Goal: Task Accomplishment & Management: Manage account settings

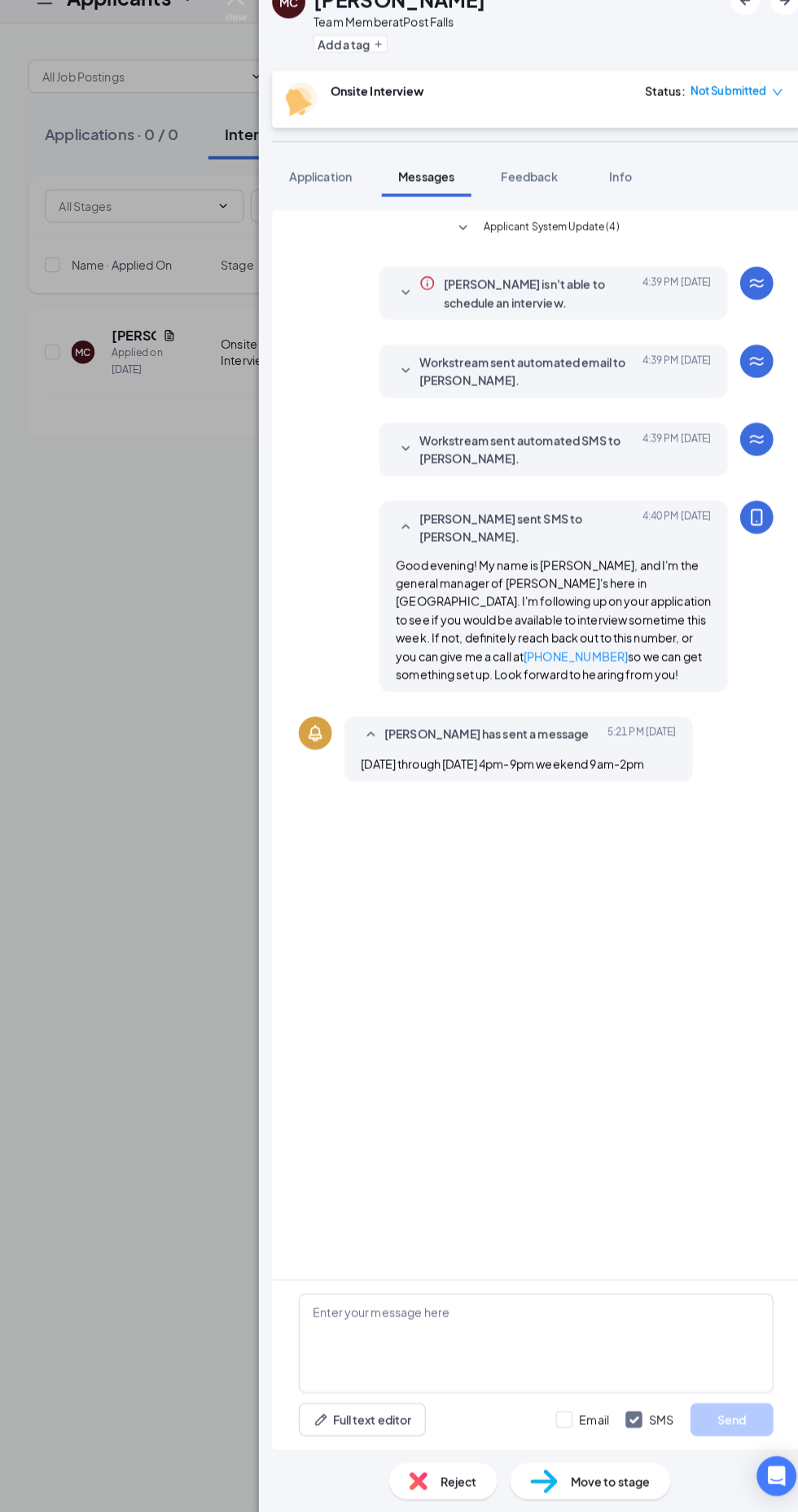
scroll to position [3, 0]
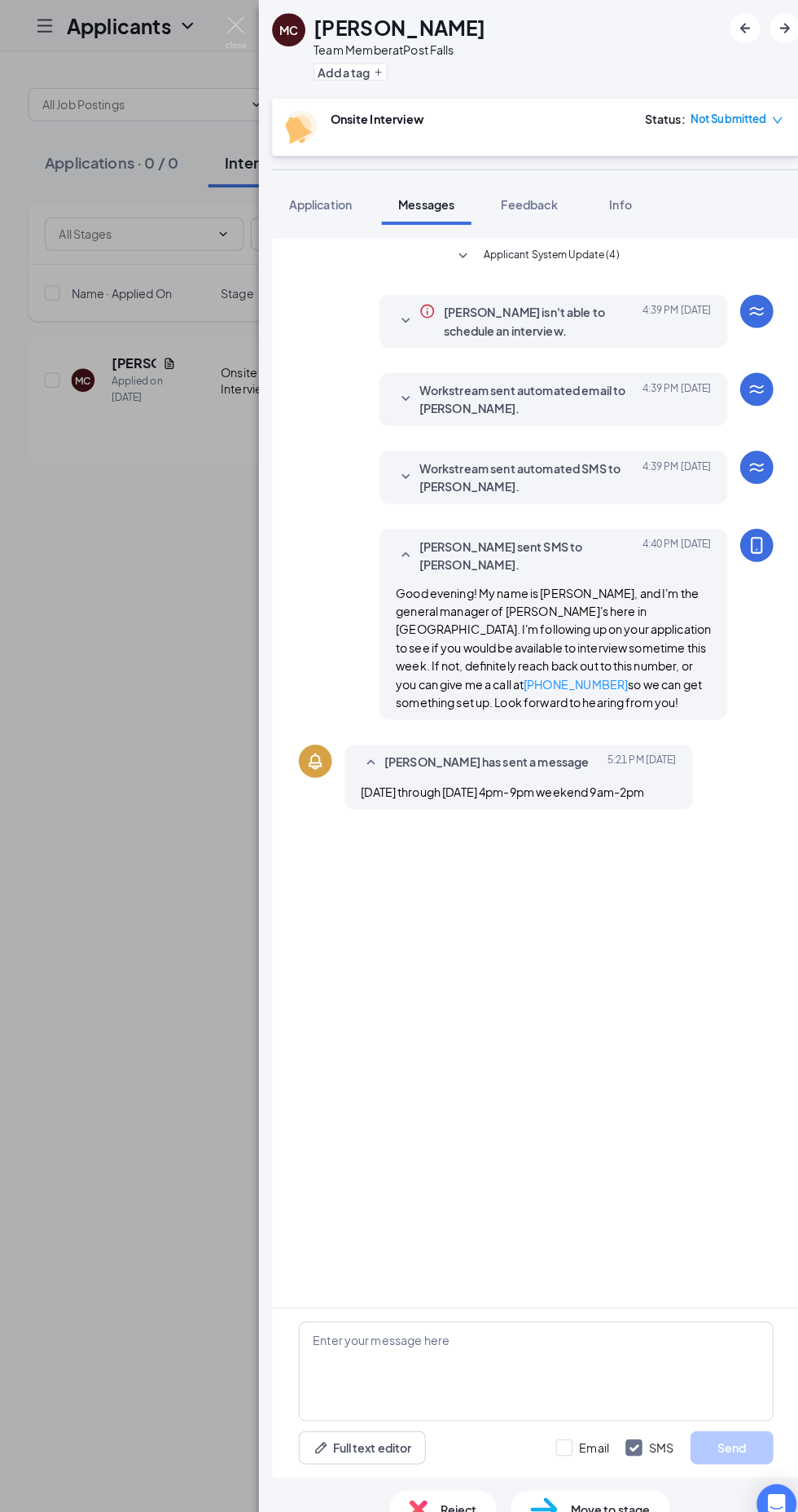
click at [142, 870] on div "MC [PERSON_NAME] Team Member at [GEOGRAPHIC_DATA] Add a tag Onsite Interview St…" at bounding box center [399, 756] width 798 height 1512
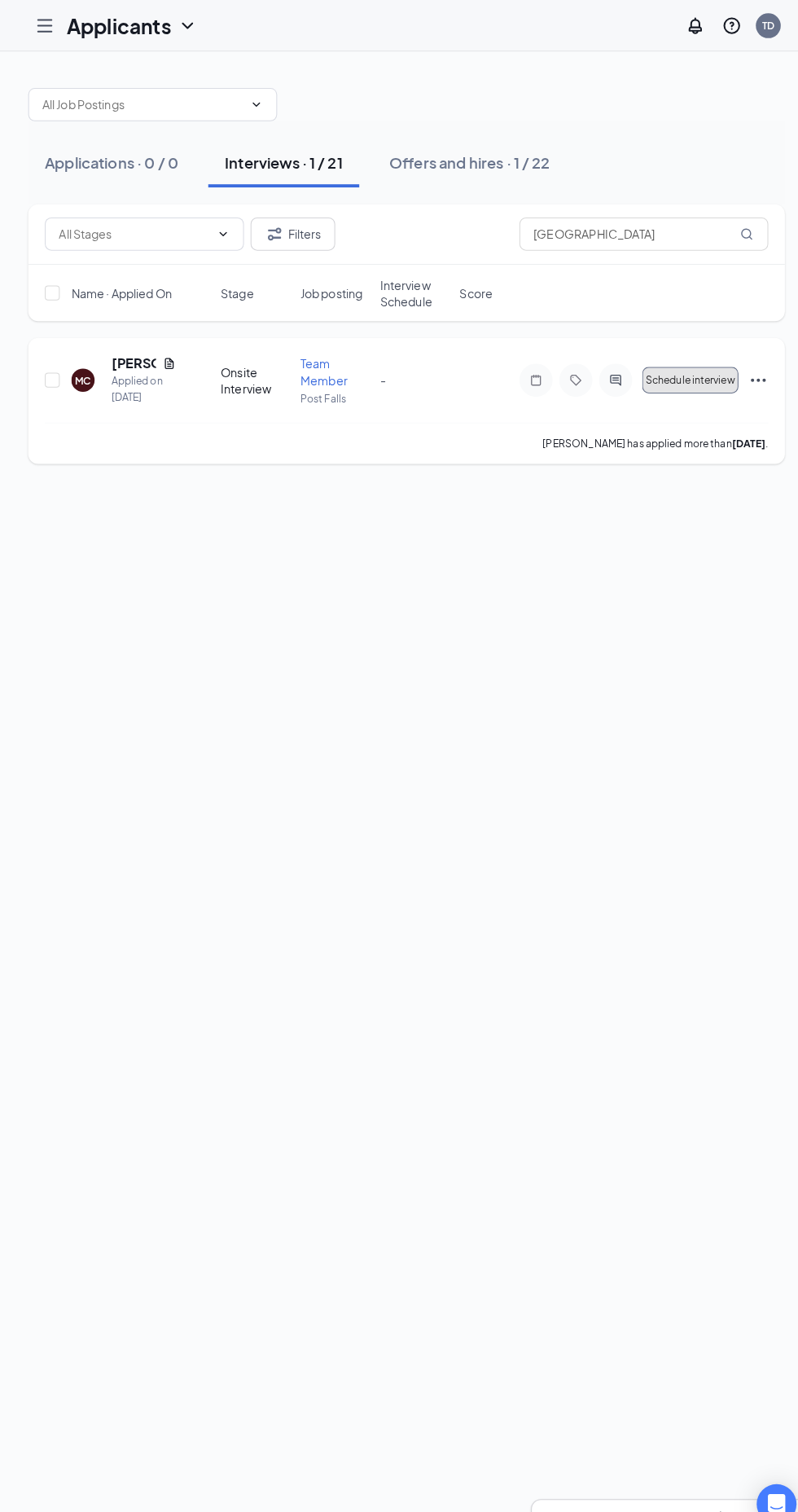
click at [691, 367] on span "Schedule interview" at bounding box center [678, 373] width 88 height 12
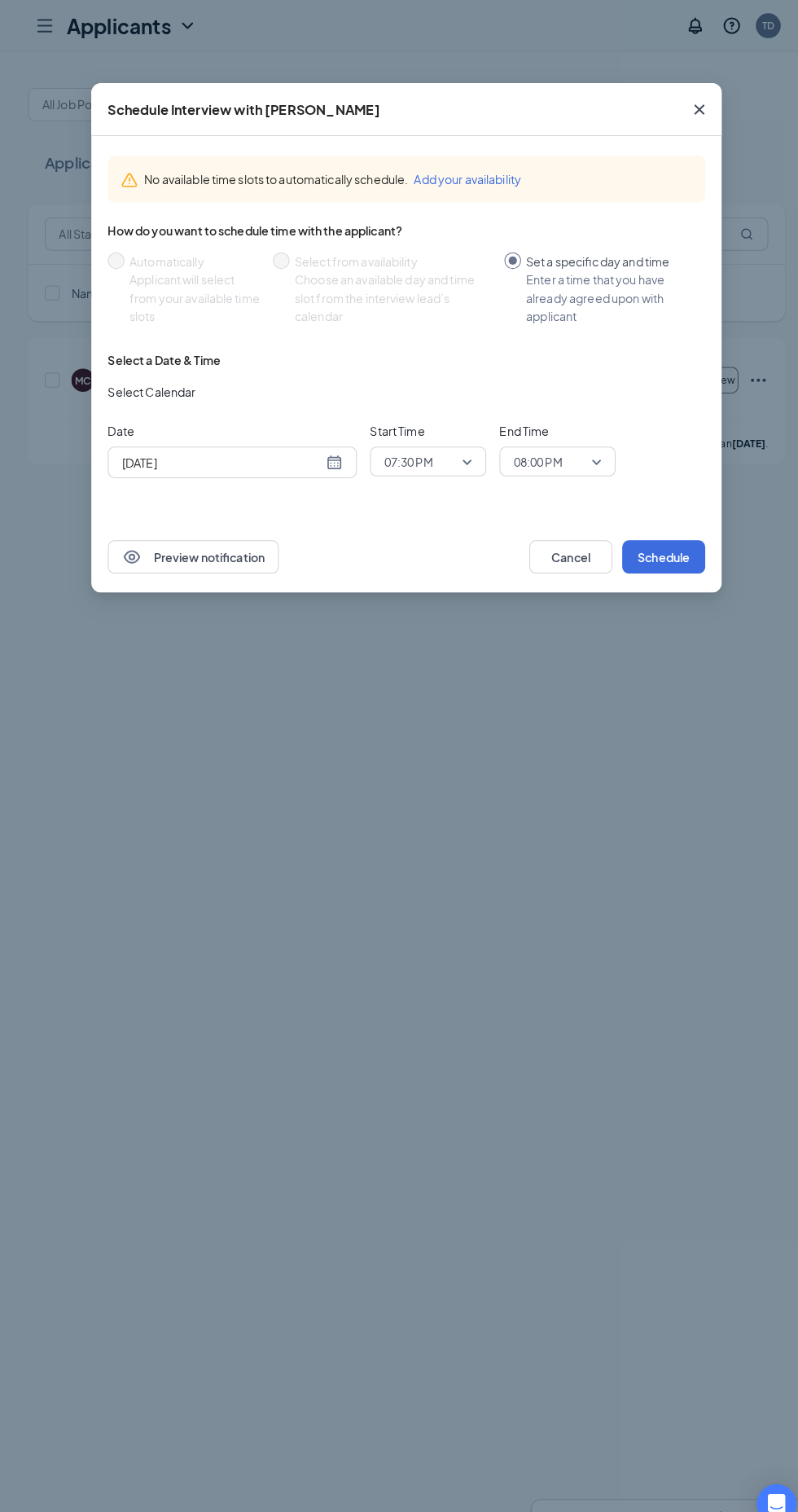
click at [311, 454] on input "[DATE]" at bounding box center [218, 454] width 197 height 18
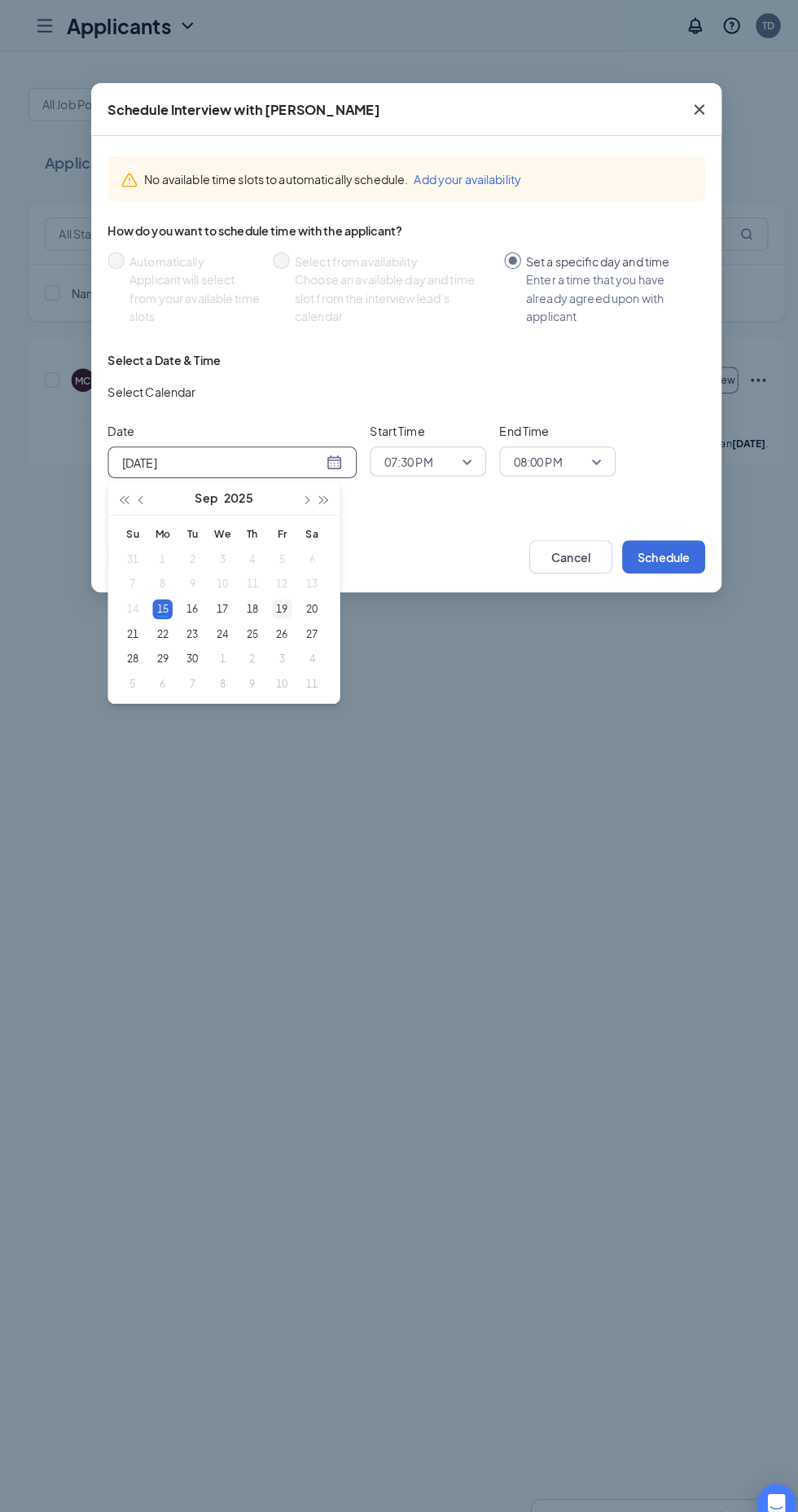
click at [277, 597] on div "19" at bounding box center [276, 597] width 19 height 19
type input "[DATE]"
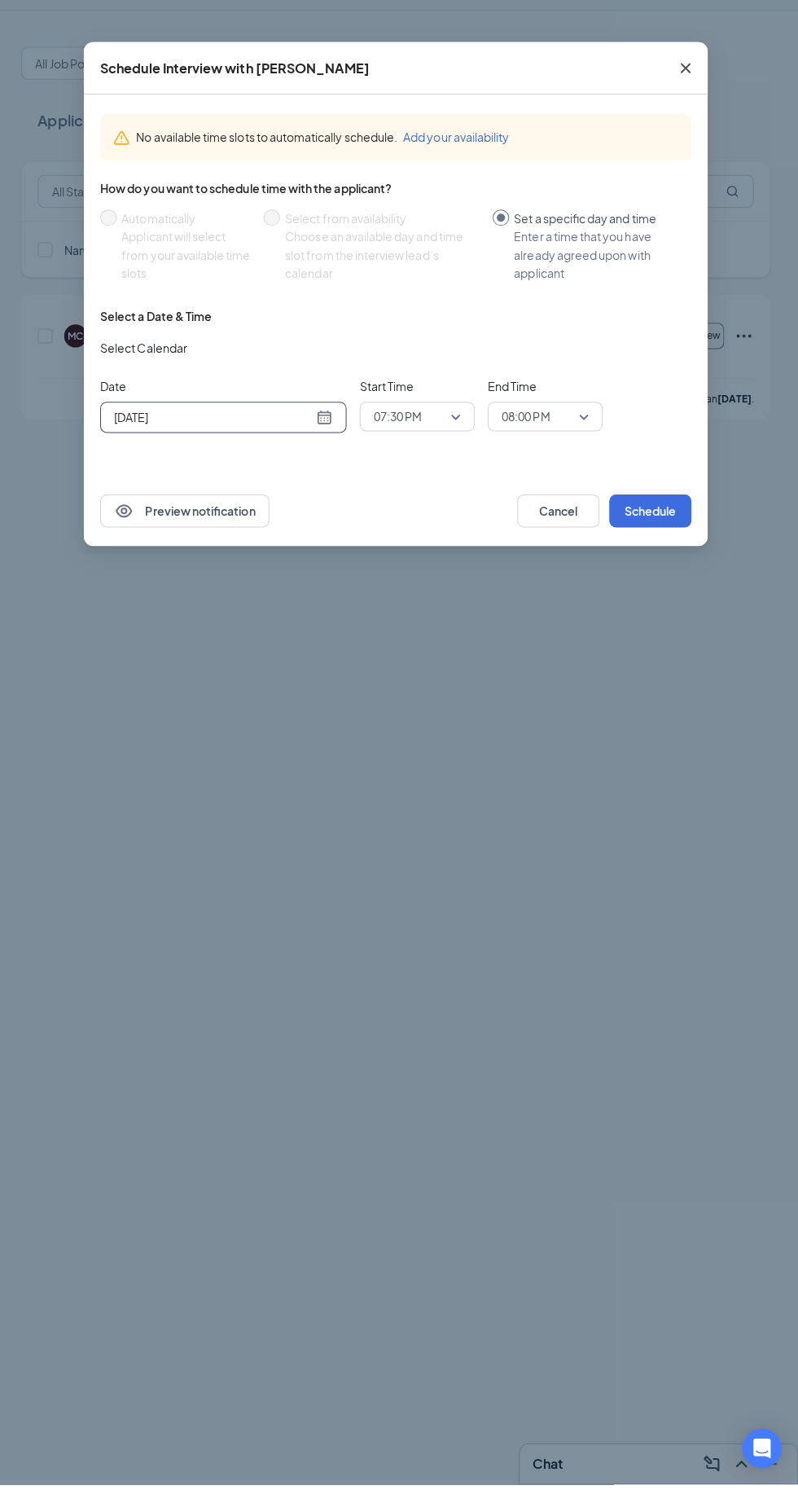
click at [454, 449] on span "07:30 PM" at bounding box center [420, 453] width 87 height 25
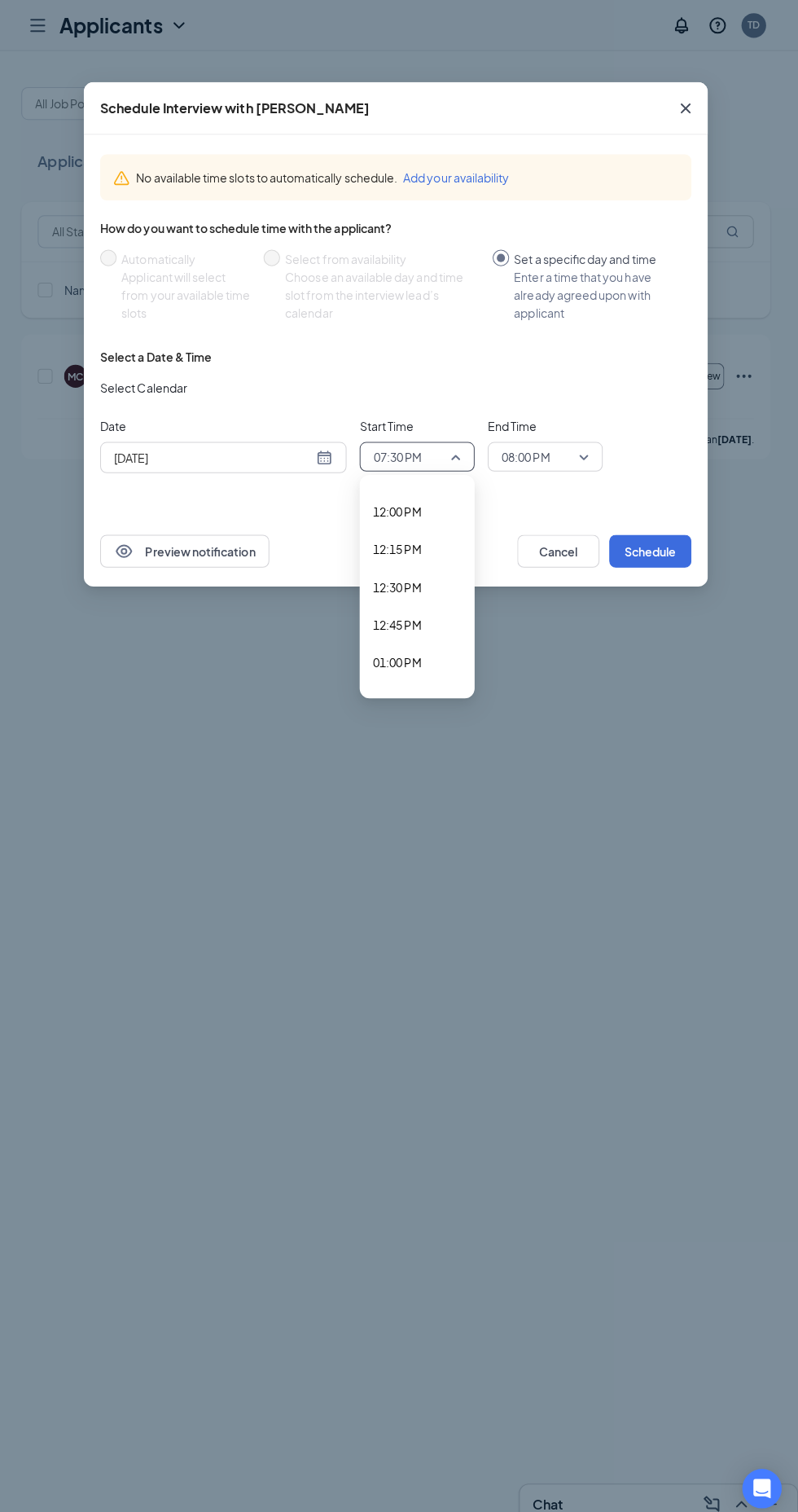
scroll to position [1761, 0]
click at [421, 532] on span "12:00 PM" at bounding box center [400, 535] width 48 height 18
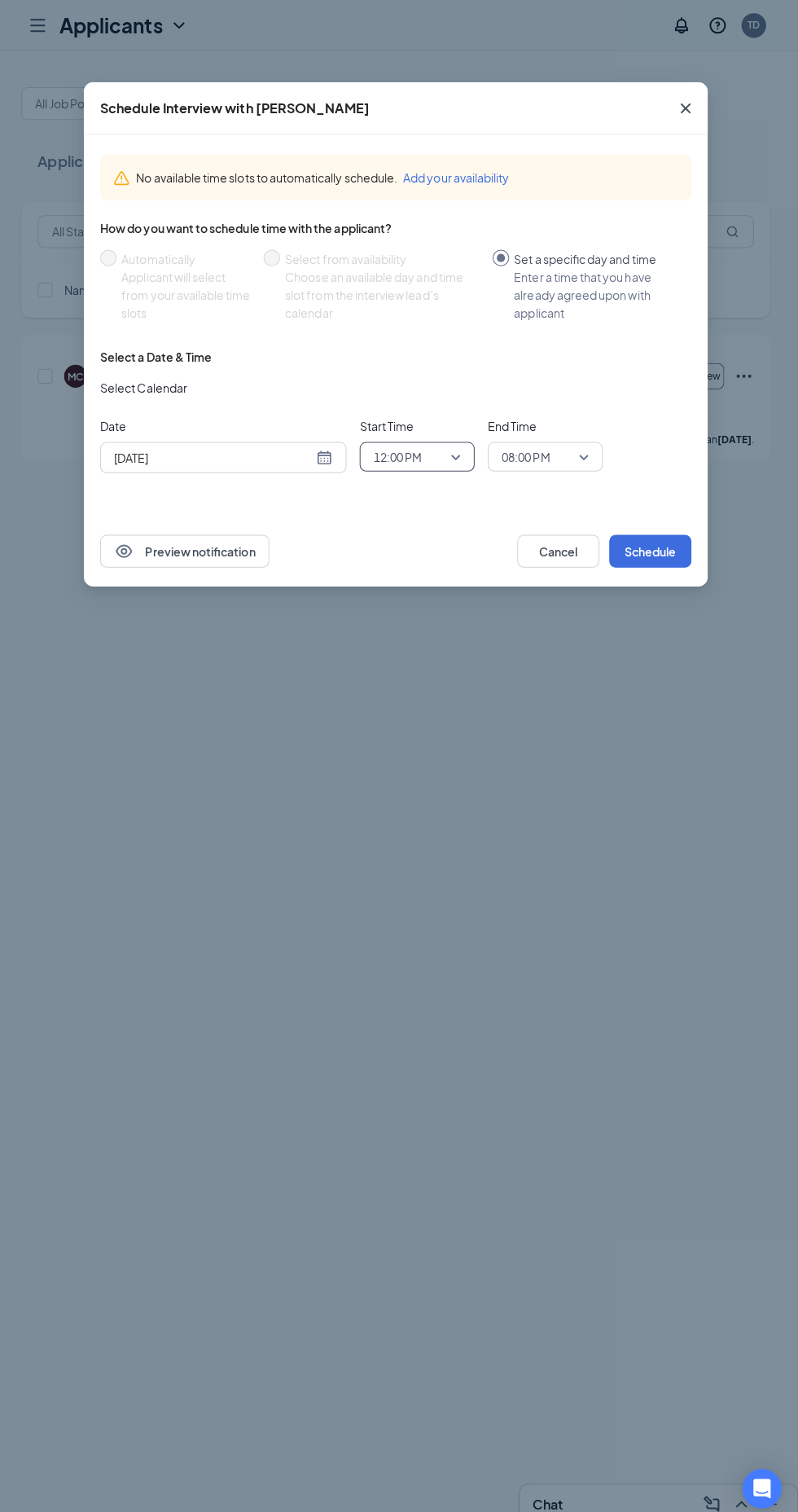
click at [578, 453] on span "08:00 PM" at bounding box center [547, 453] width 87 height 25
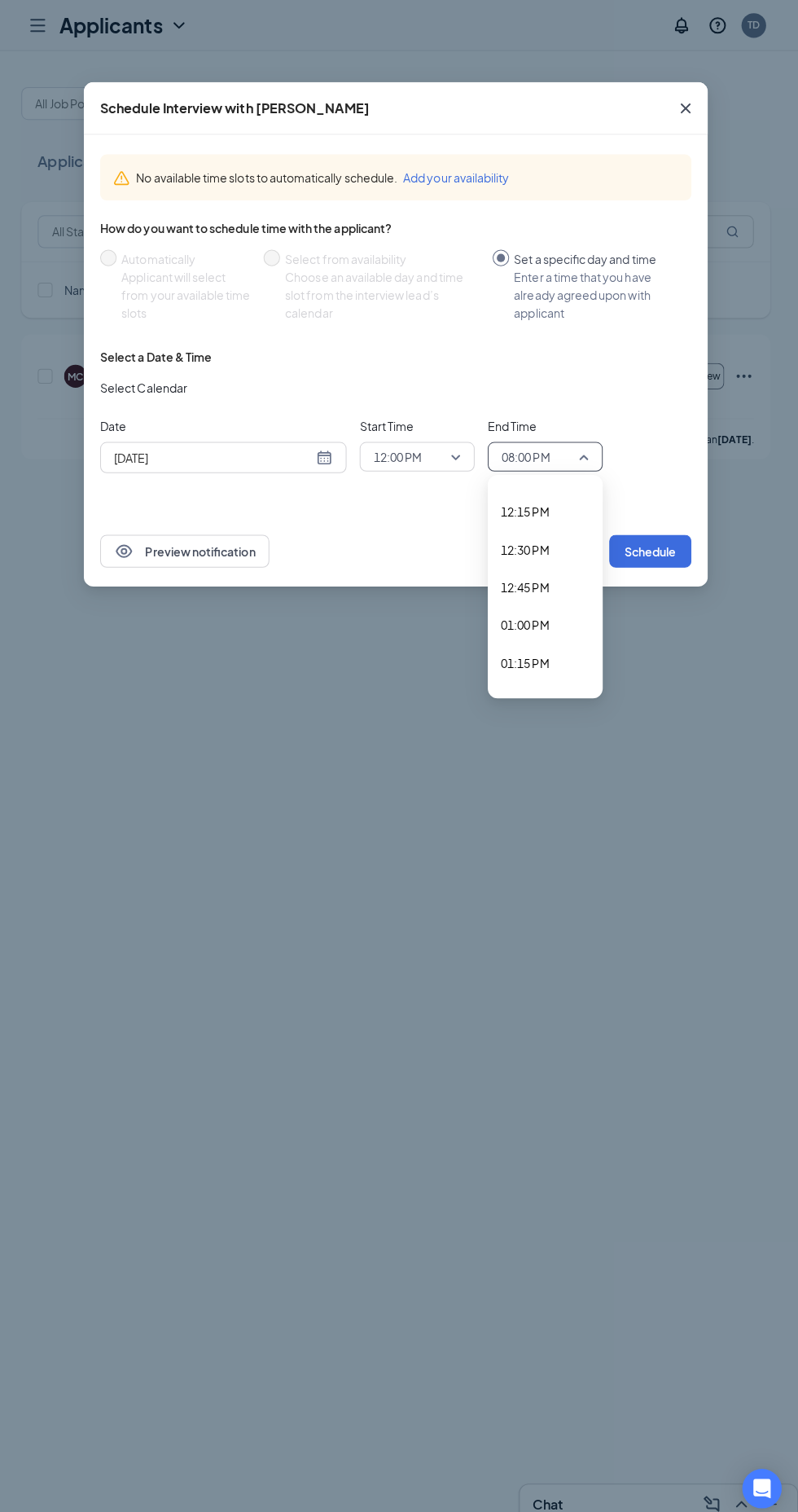
scroll to position [1822, 0]
click at [558, 581] on span "12:45 PM" at bounding box center [547, 586] width 88 height 18
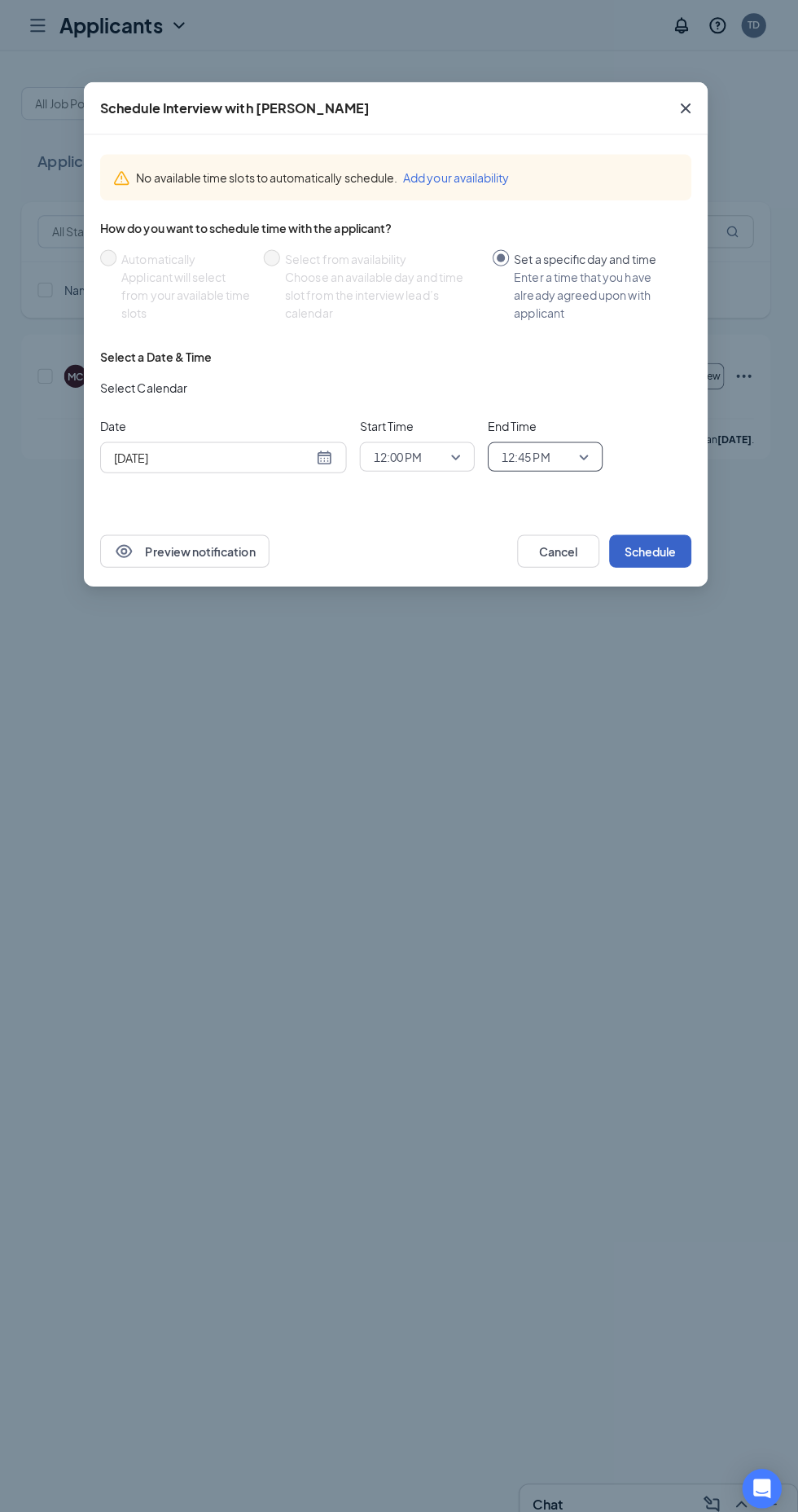
click at [657, 546] on button "Schedule" at bounding box center [650, 547] width 81 height 33
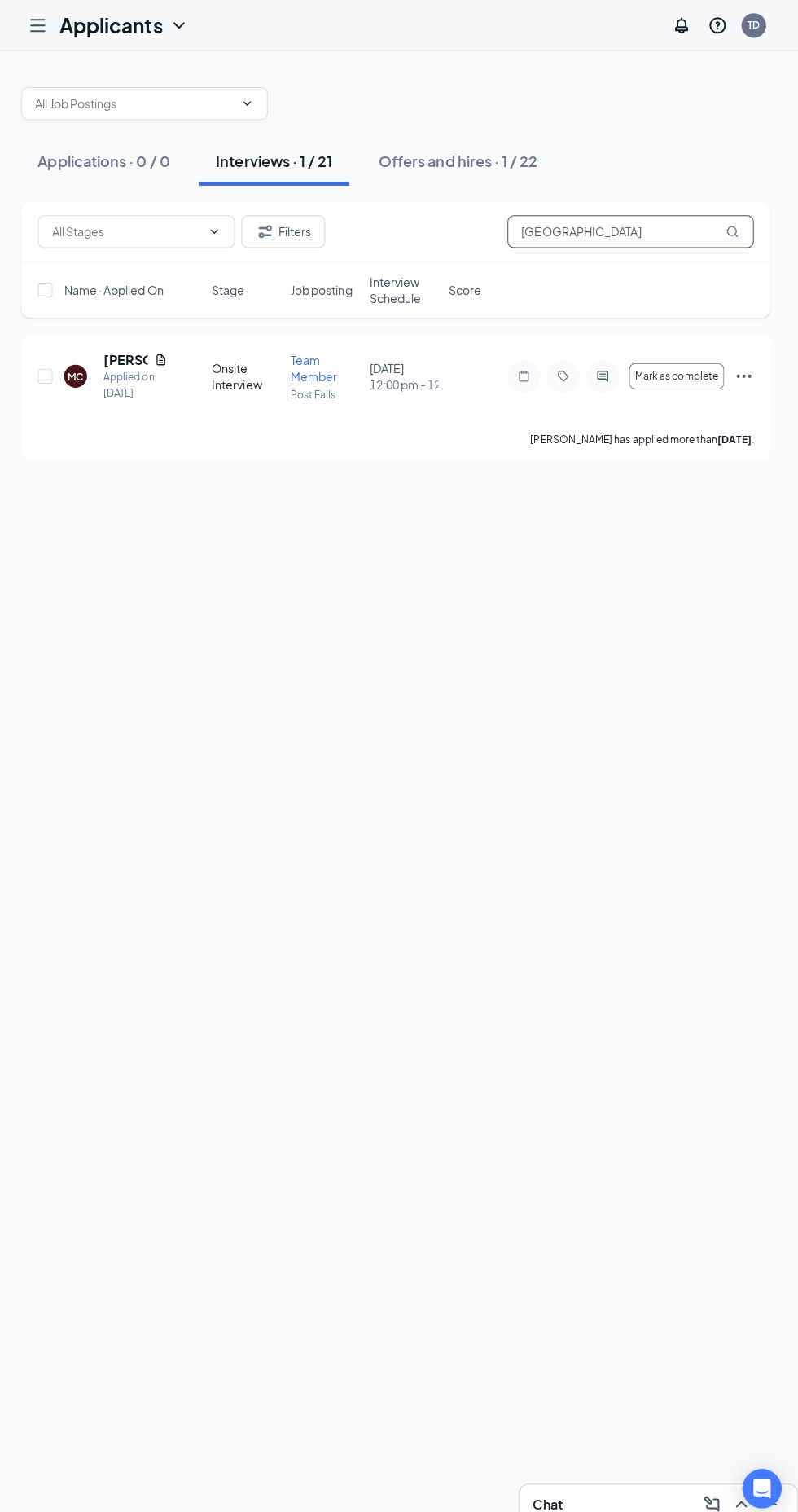
click at [619, 230] on input "[GEOGRAPHIC_DATA]" at bounding box center [632, 230] width 244 height 33
type input "M"
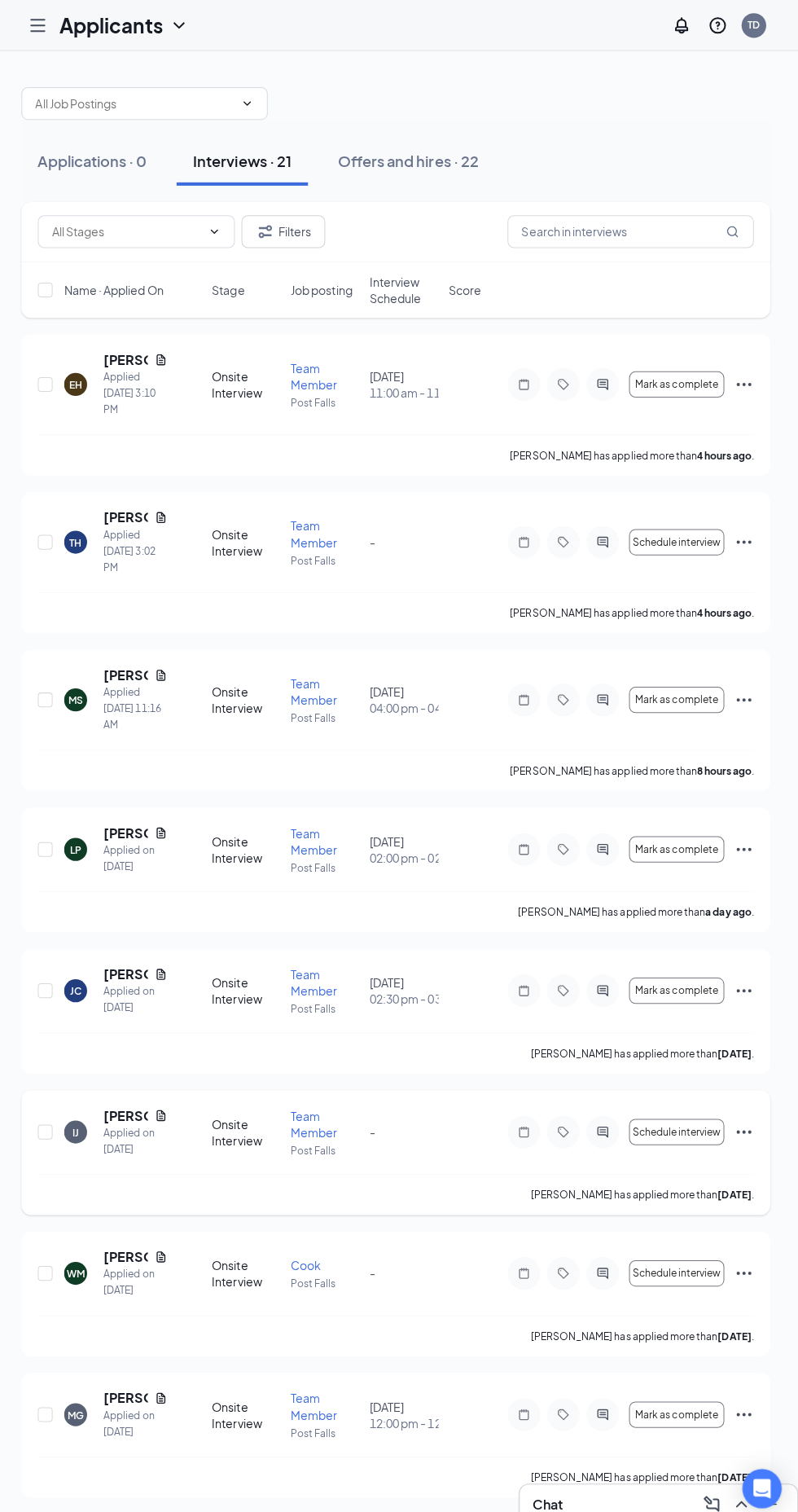
click at [604, 1123] on icon "ActiveChat" at bounding box center [604, 1123] width 11 height 11
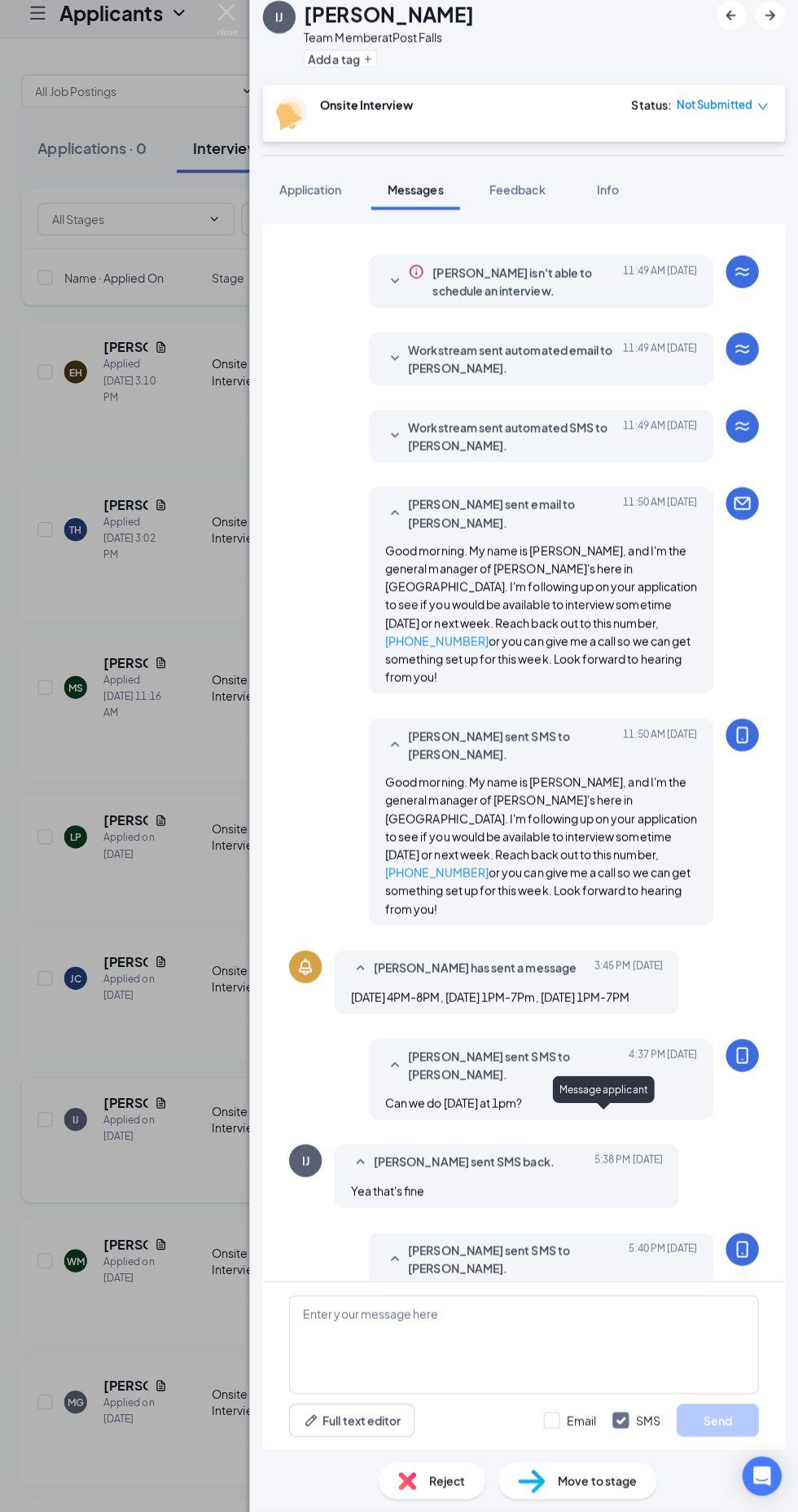
scroll to position [127, 0]
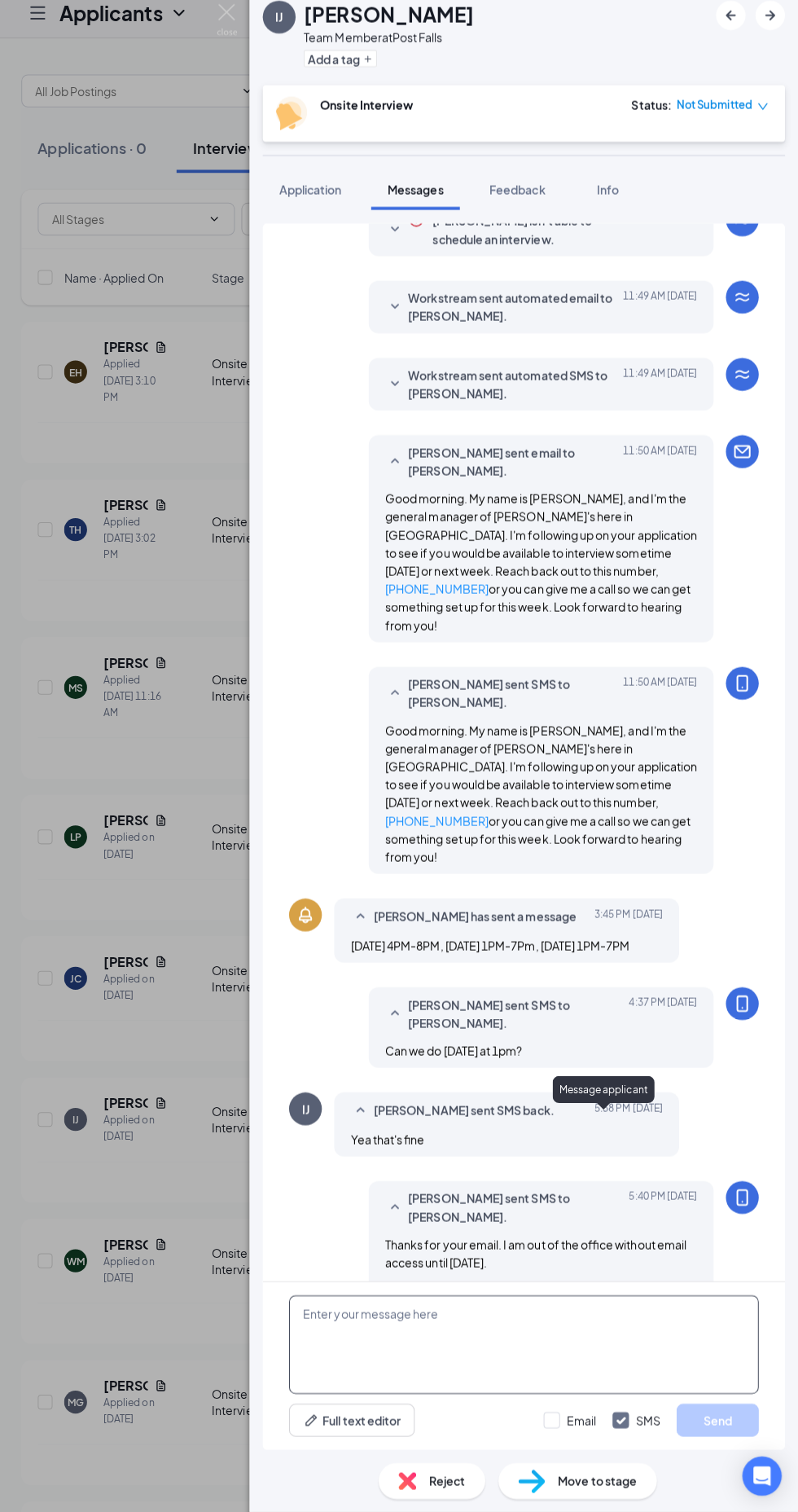
click at [486, 1315] on textarea at bounding box center [526, 1345] width 466 height 98
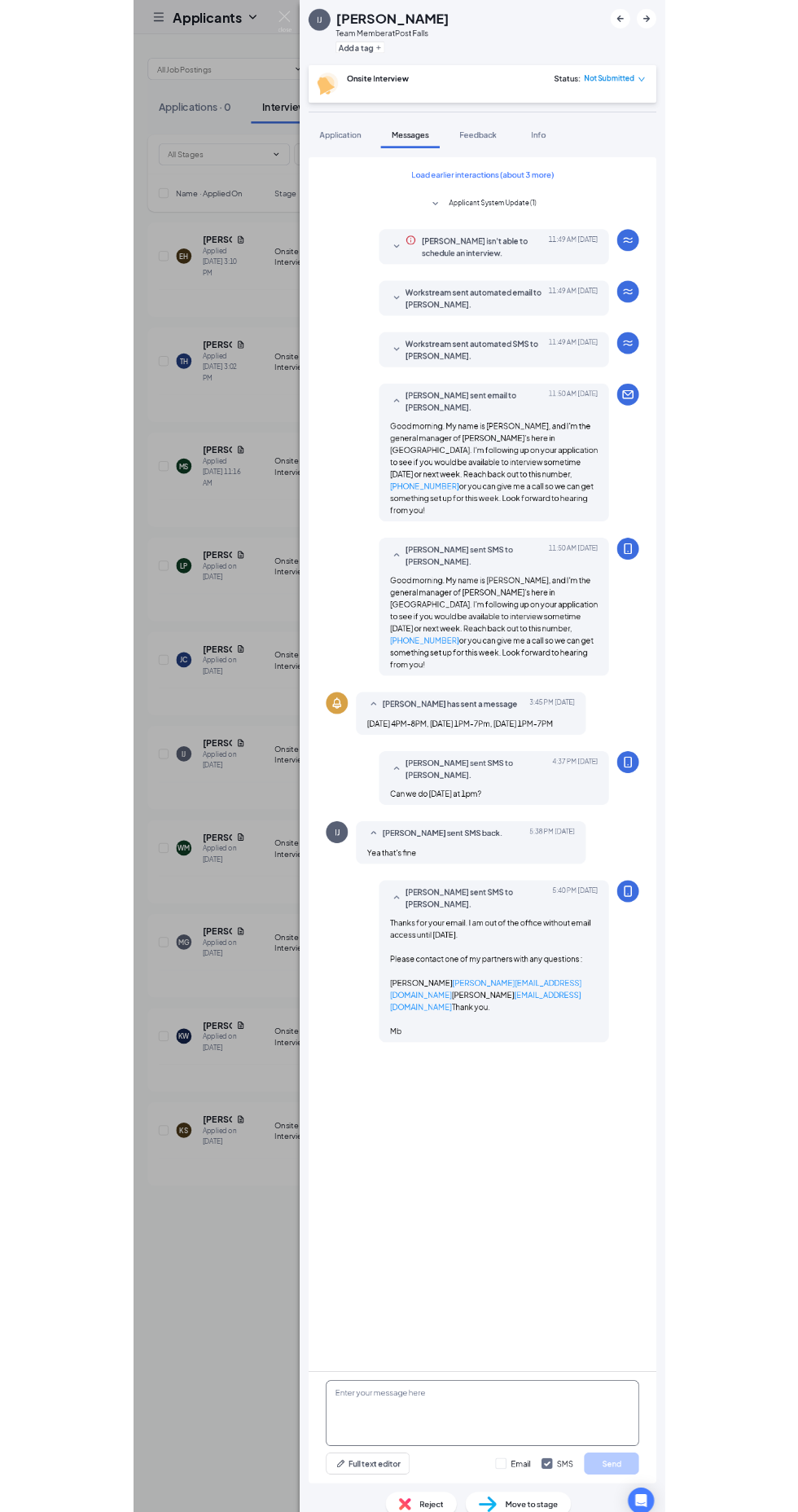
scroll to position [0, 0]
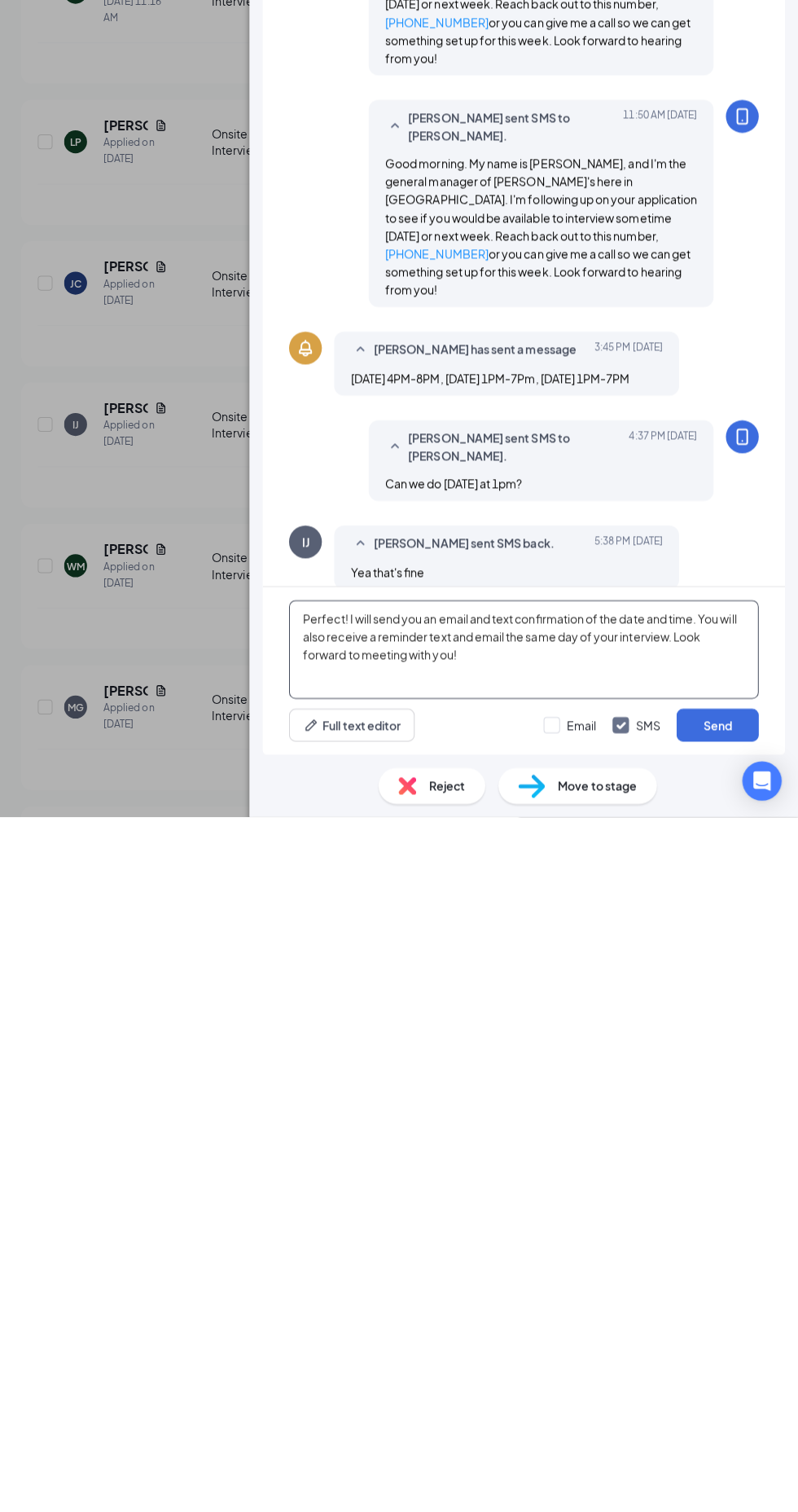
type textarea "Perfect! I will send you an email and text confirmation of the date and time. Y…"
click at [312, 1342] on div "[PERSON_NAME] sent SMS to [PERSON_NAME]. [DATE] 5:40 PM Thanks for your email. …" at bounding box center [526, 1435] width 466 height 250
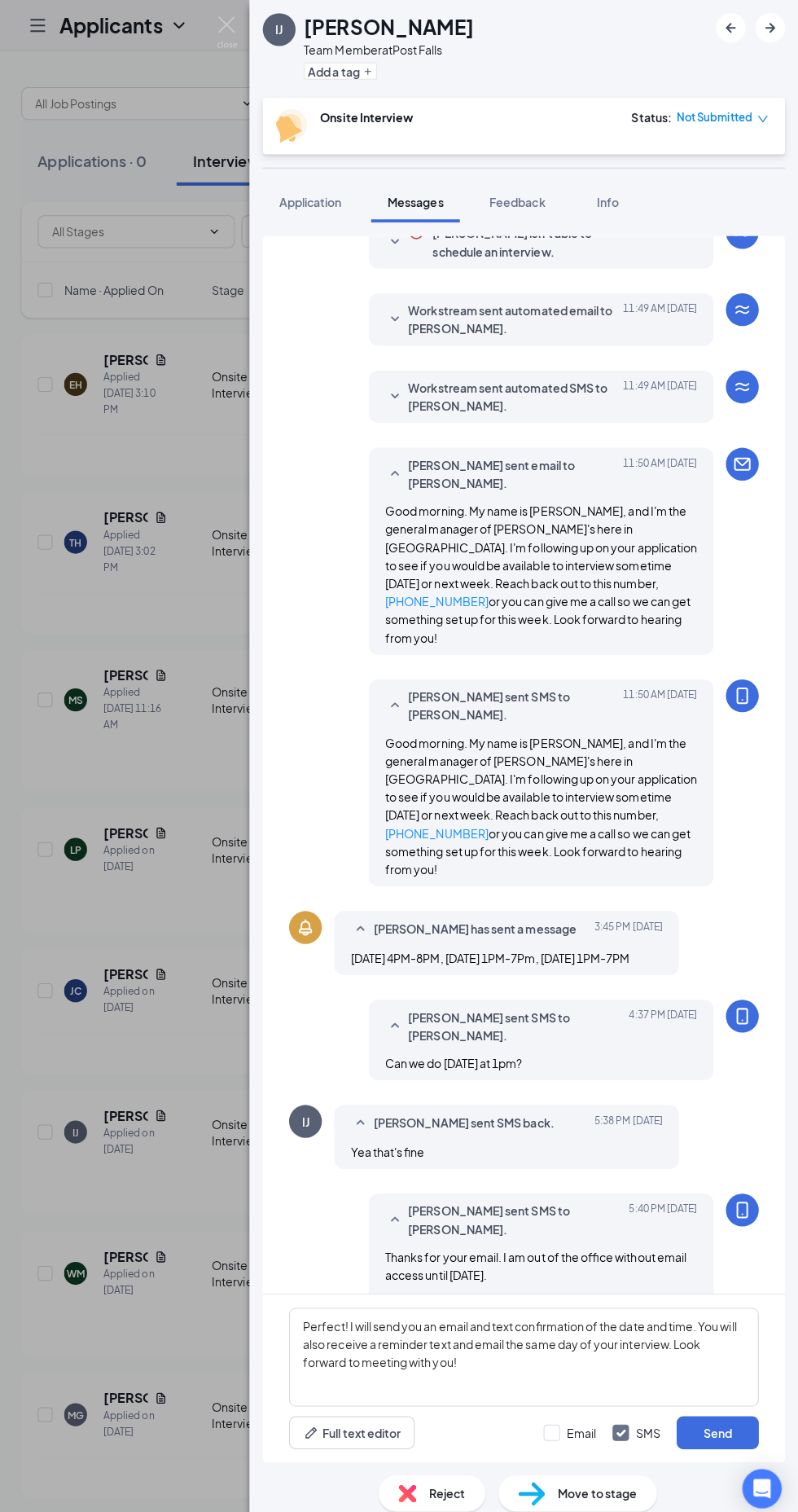
scroll to position [158, 0]
click at [720, 1422] on button "Send" at bounding box center [718, 1421] width 81 height 33
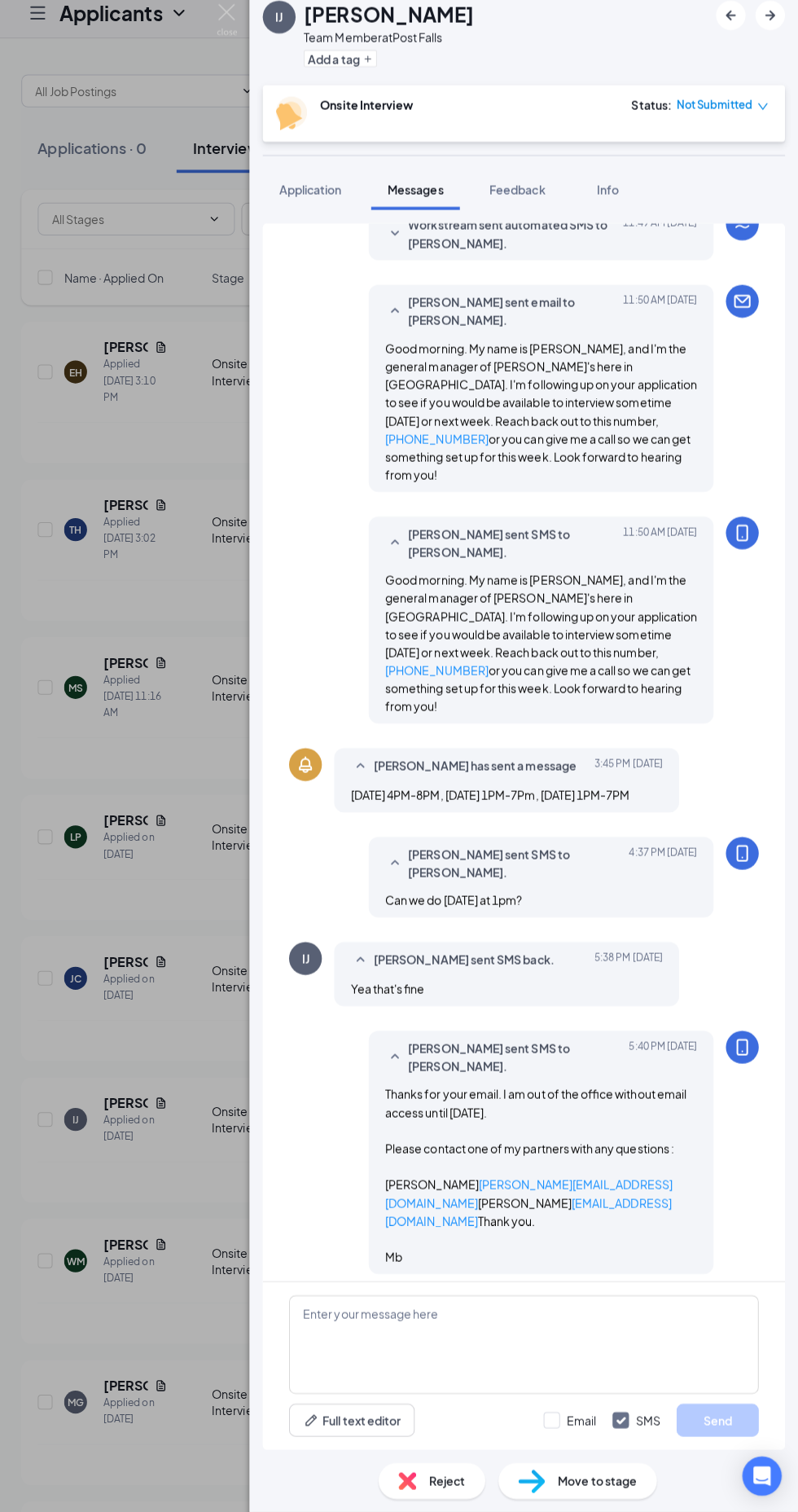
scroll to position [285, 0]
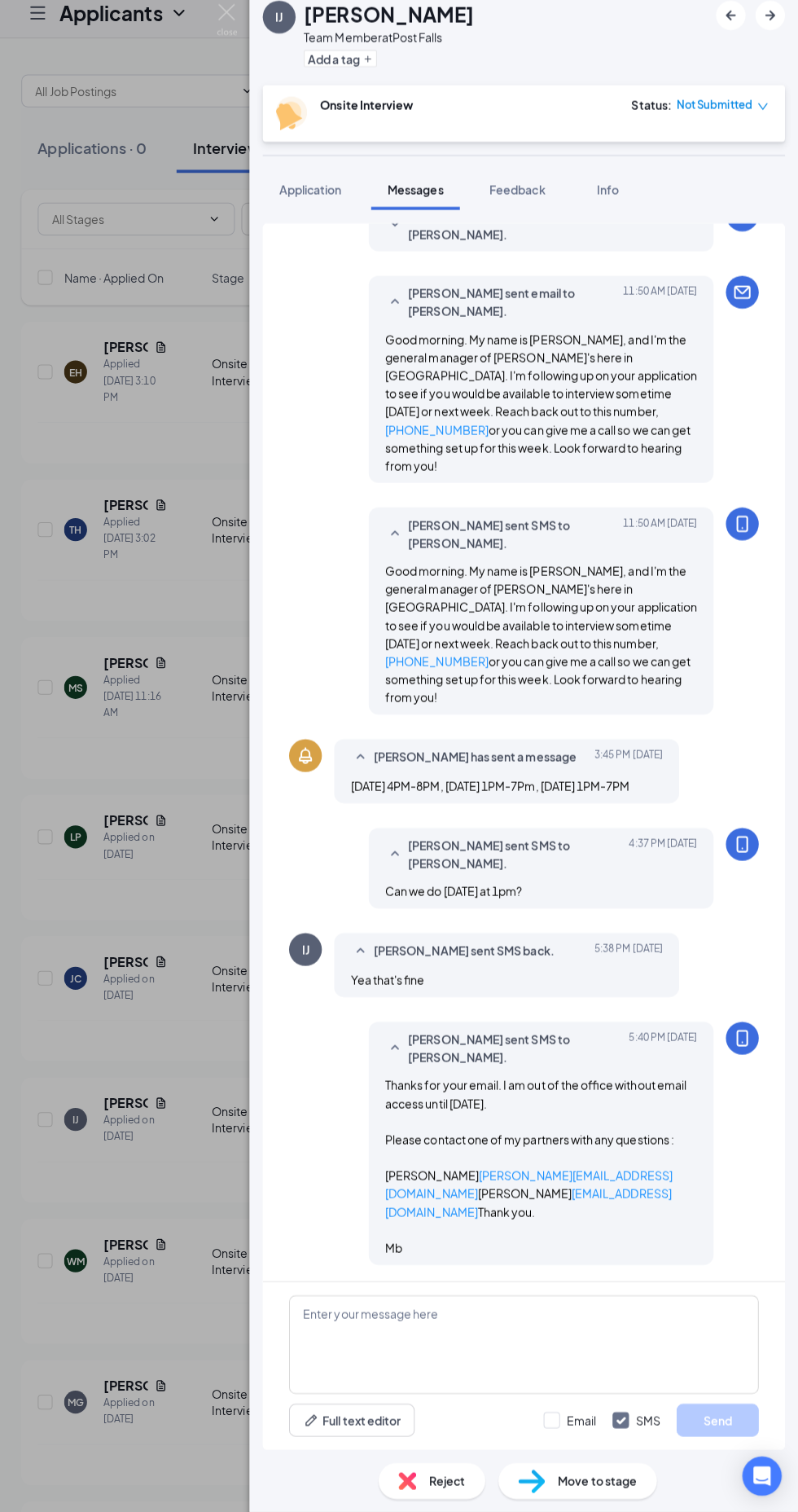
click at [163, 1275] on div "IJ [PERSON_NAME] Team Member at [GEOGRAPHIC_DATA] Add a tag Onsite Interview St…" at bounding box center [399, 756] width 798 height 1512
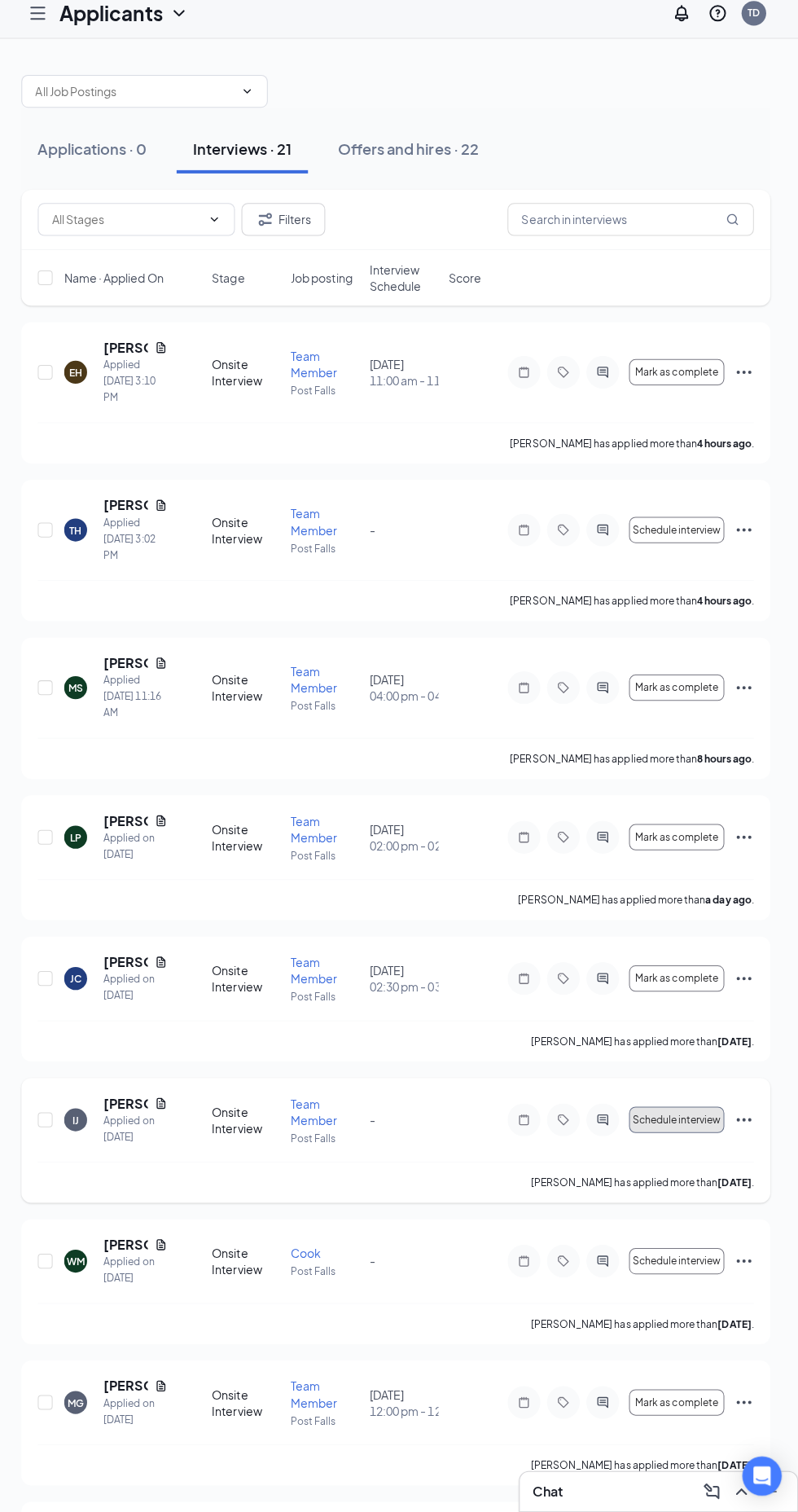
click at [672, 1126] on span "Schedule interview" at bounding box center [678, 1123] width 88 height 12
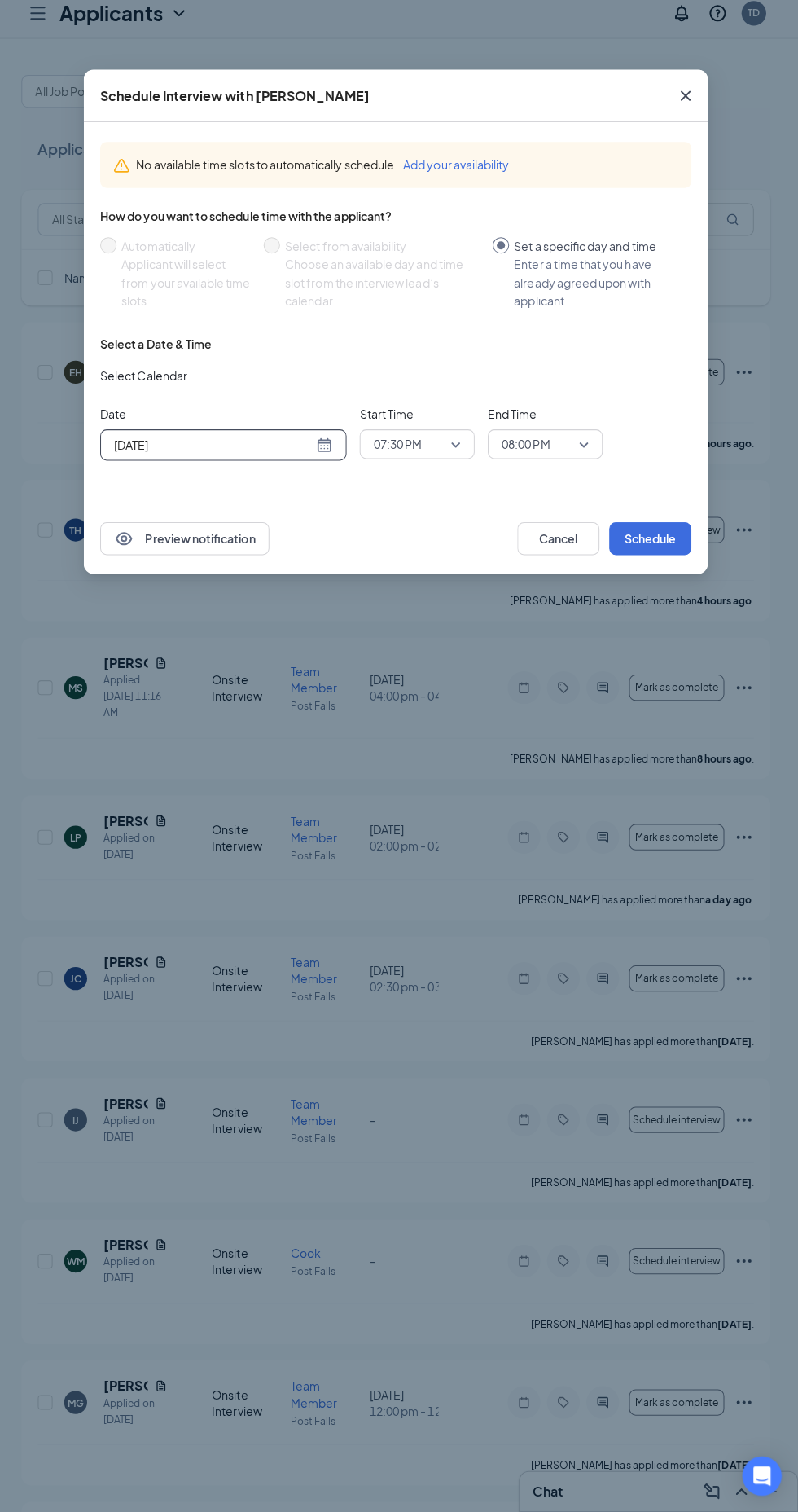
click at [314, 454] on input "[DATE]" at bounding box center [218, 454] width 197 height 18
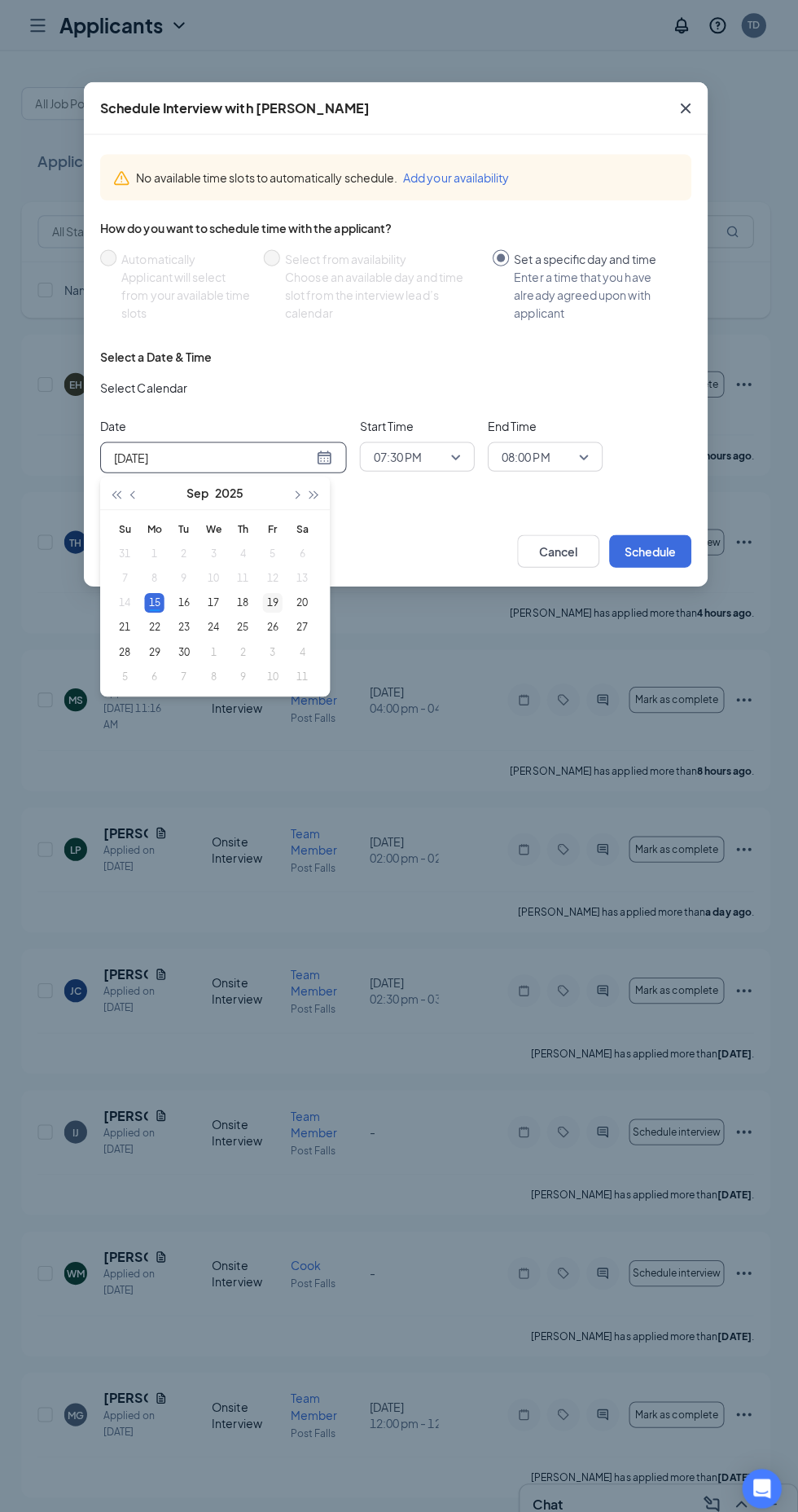
click at [277, 598] on div "19" at bounding box center [276, 597] width 19 height 19
type input "[DATE]"
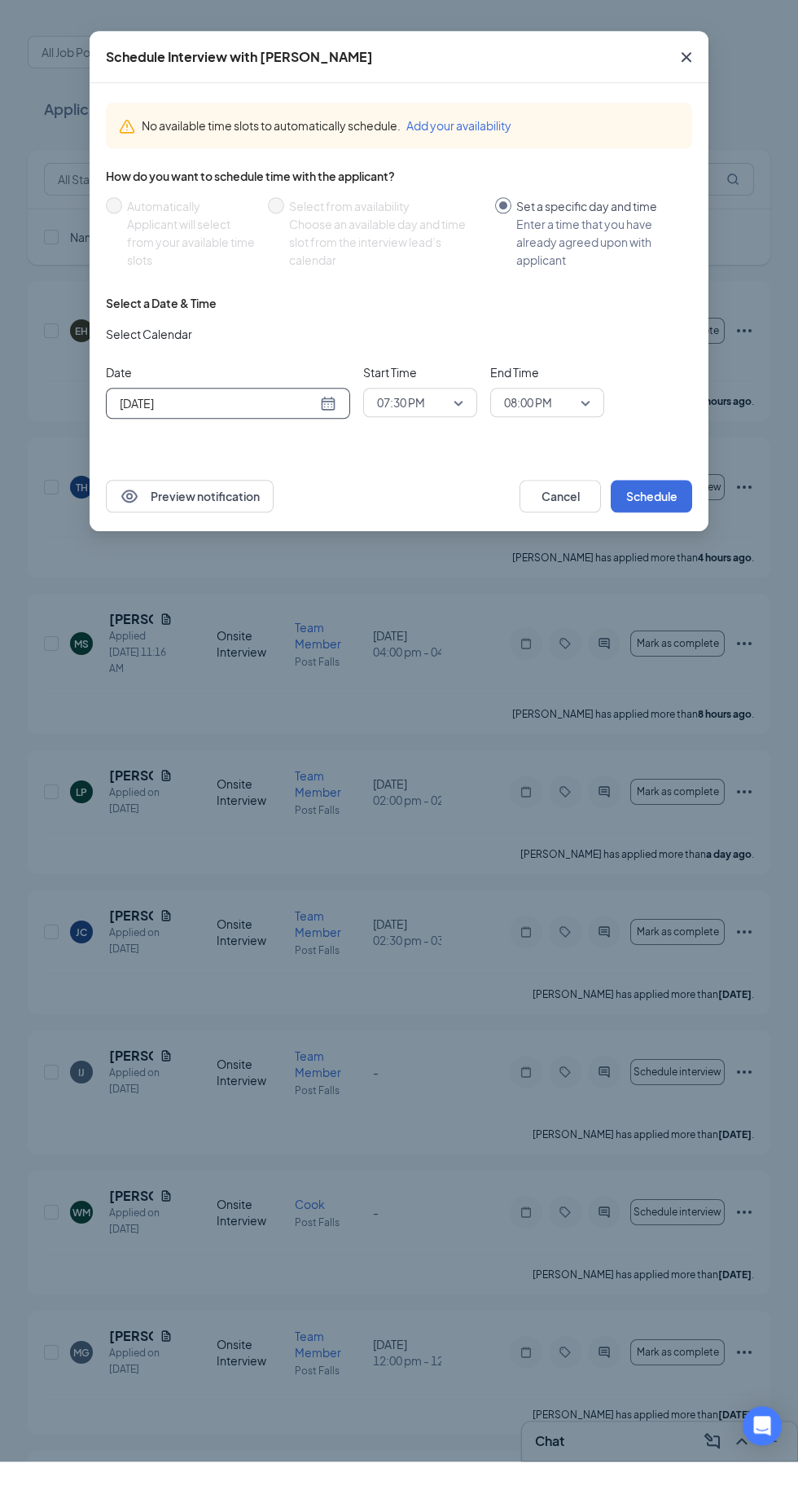
click at [449, 453] on span "07:30 PM" at bounding box center [420, 453] width 87 height 25
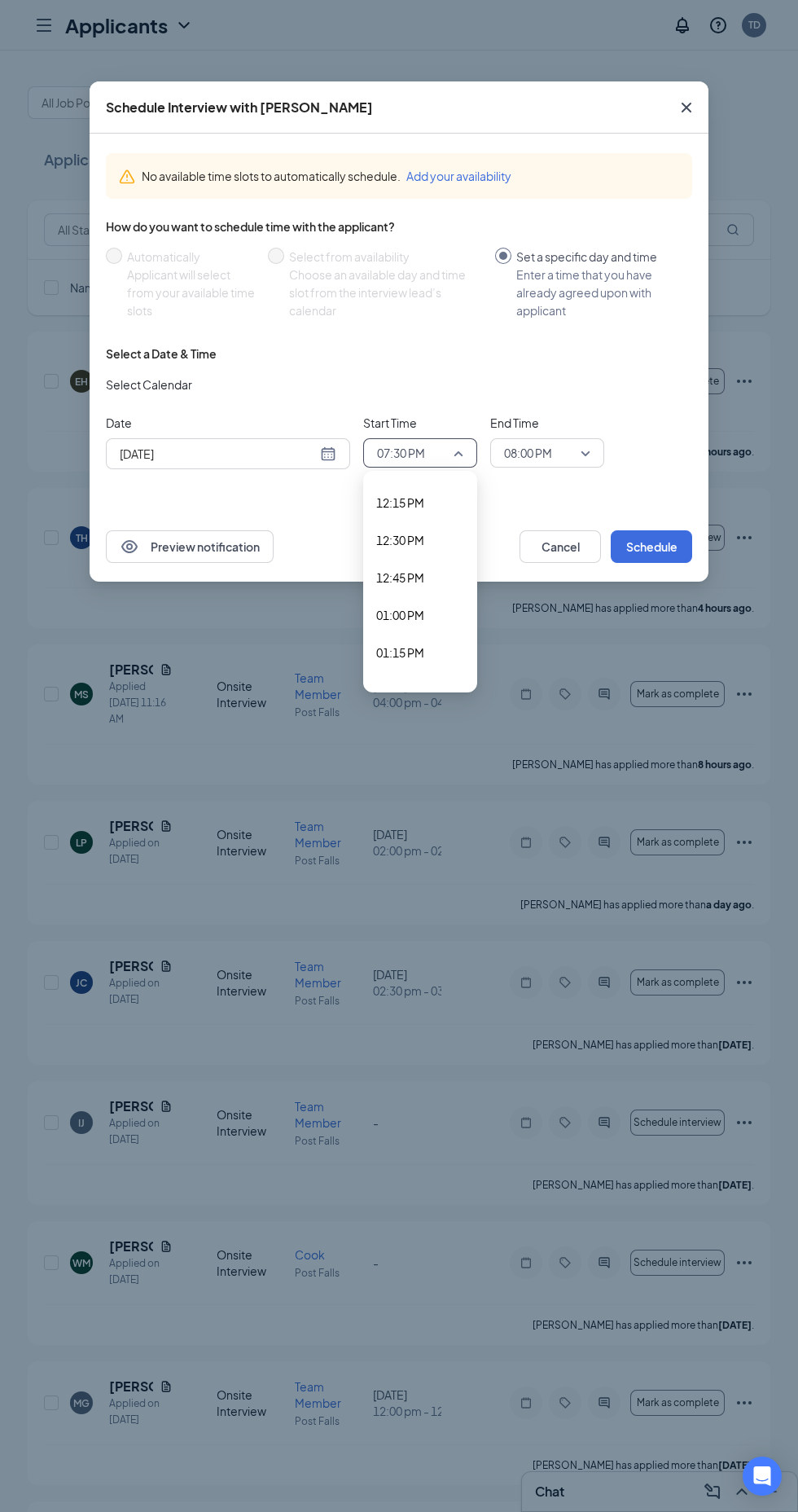
scroll to position [1830, 0]
click at [435, 614] on span "01:00 PM" at bounding box center [420, 615] width 88 height 18
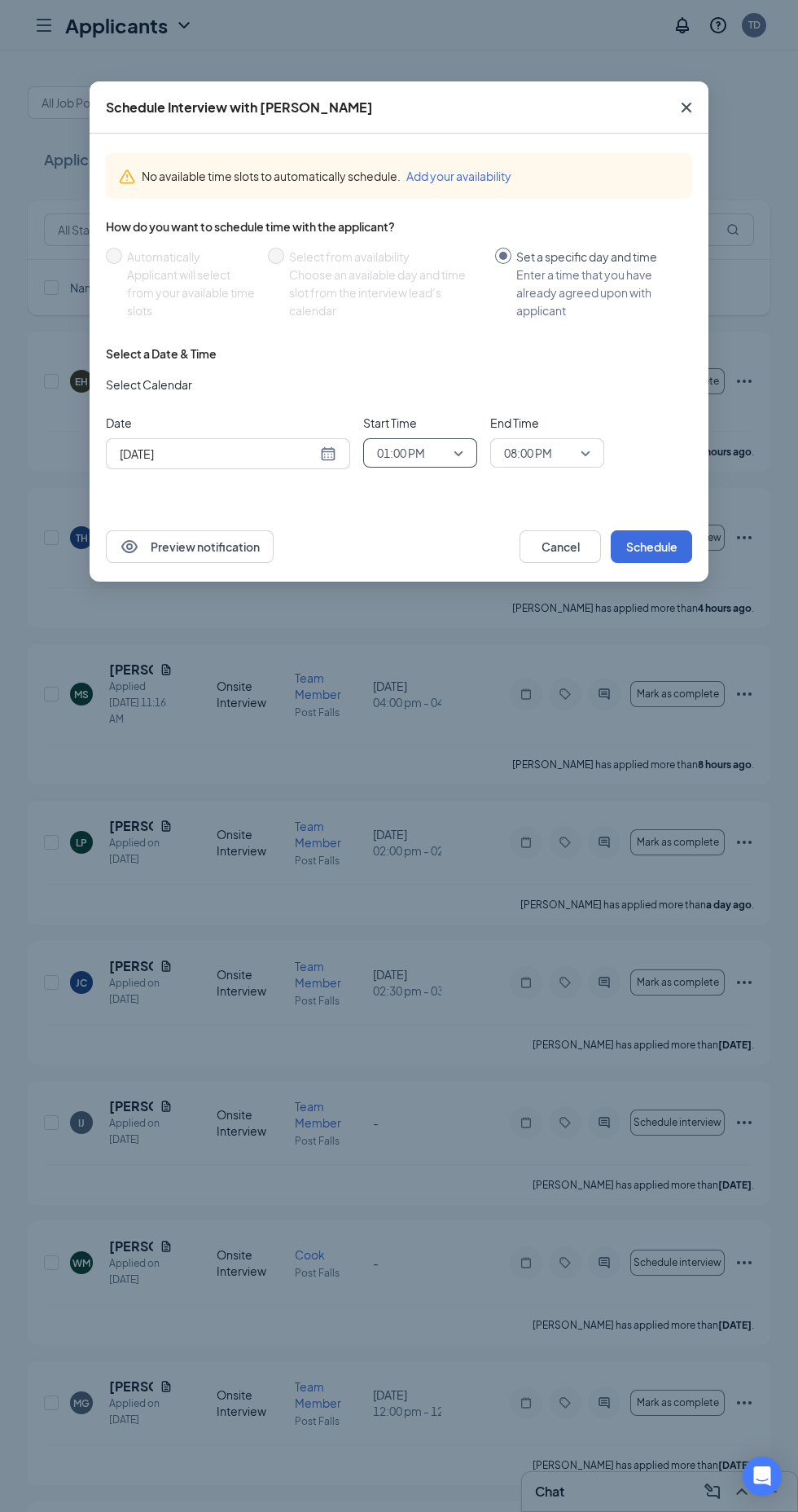
click at [582, 445] on span "08:00 PM" at bounding box center [547, 453] width 87 height 25
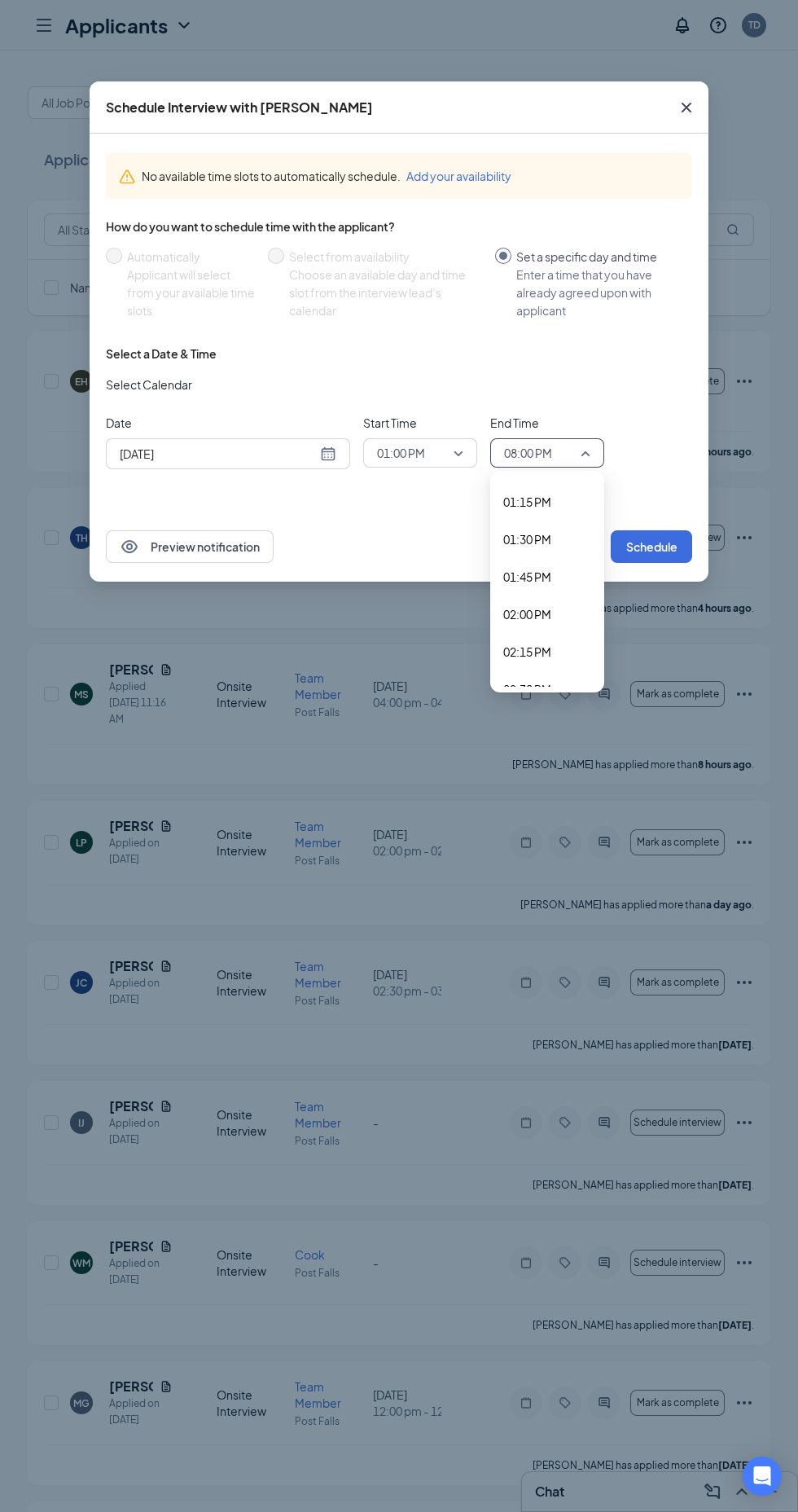
scroll to position [1982, 0]
click at [547, 573] on span "01:45 PM" at bounding box center [527, 575] width 48 height 18
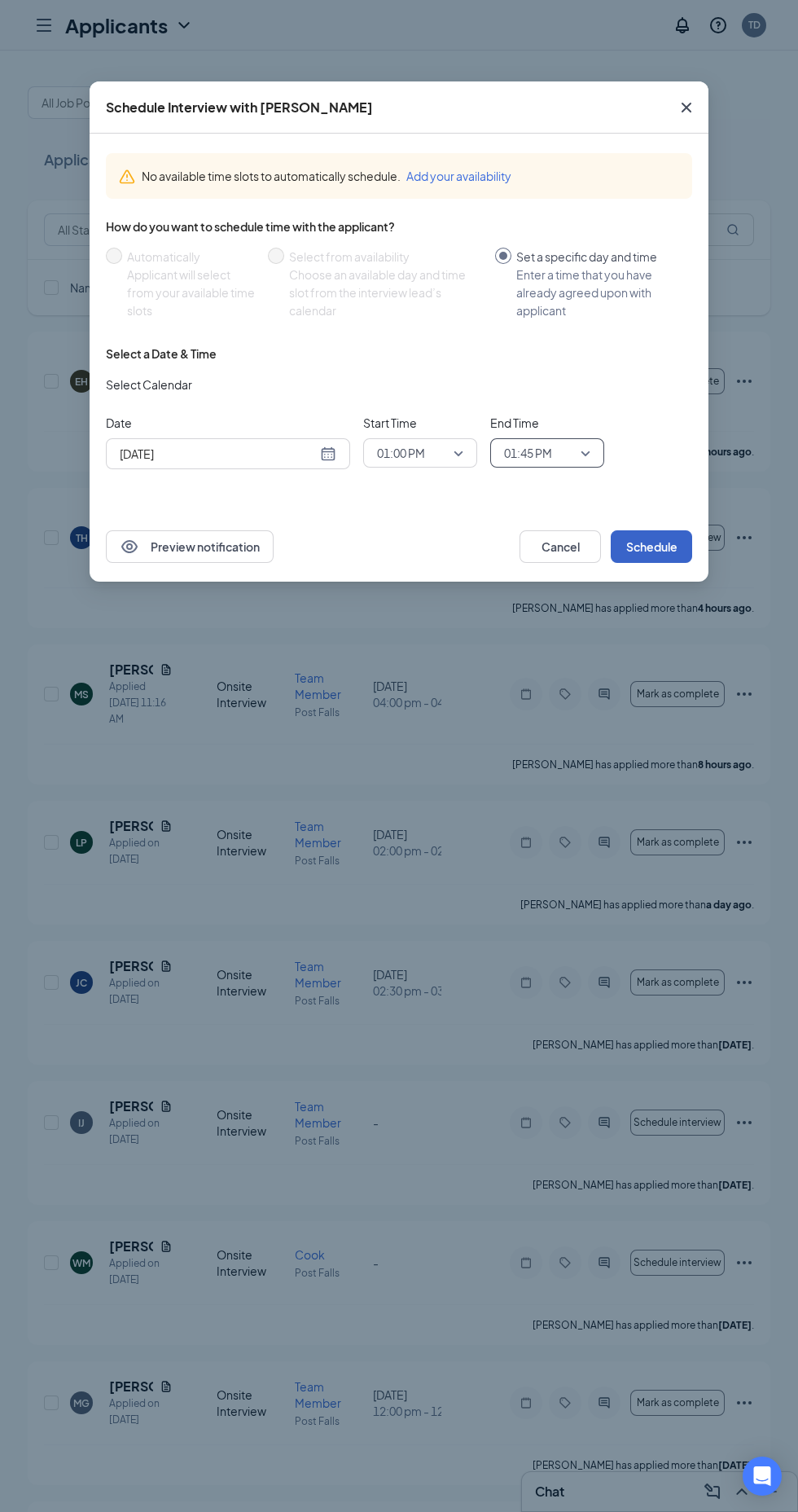
click at [672, 541] on button "Schedule" at bounding box center [650, 547] width 81 height 33
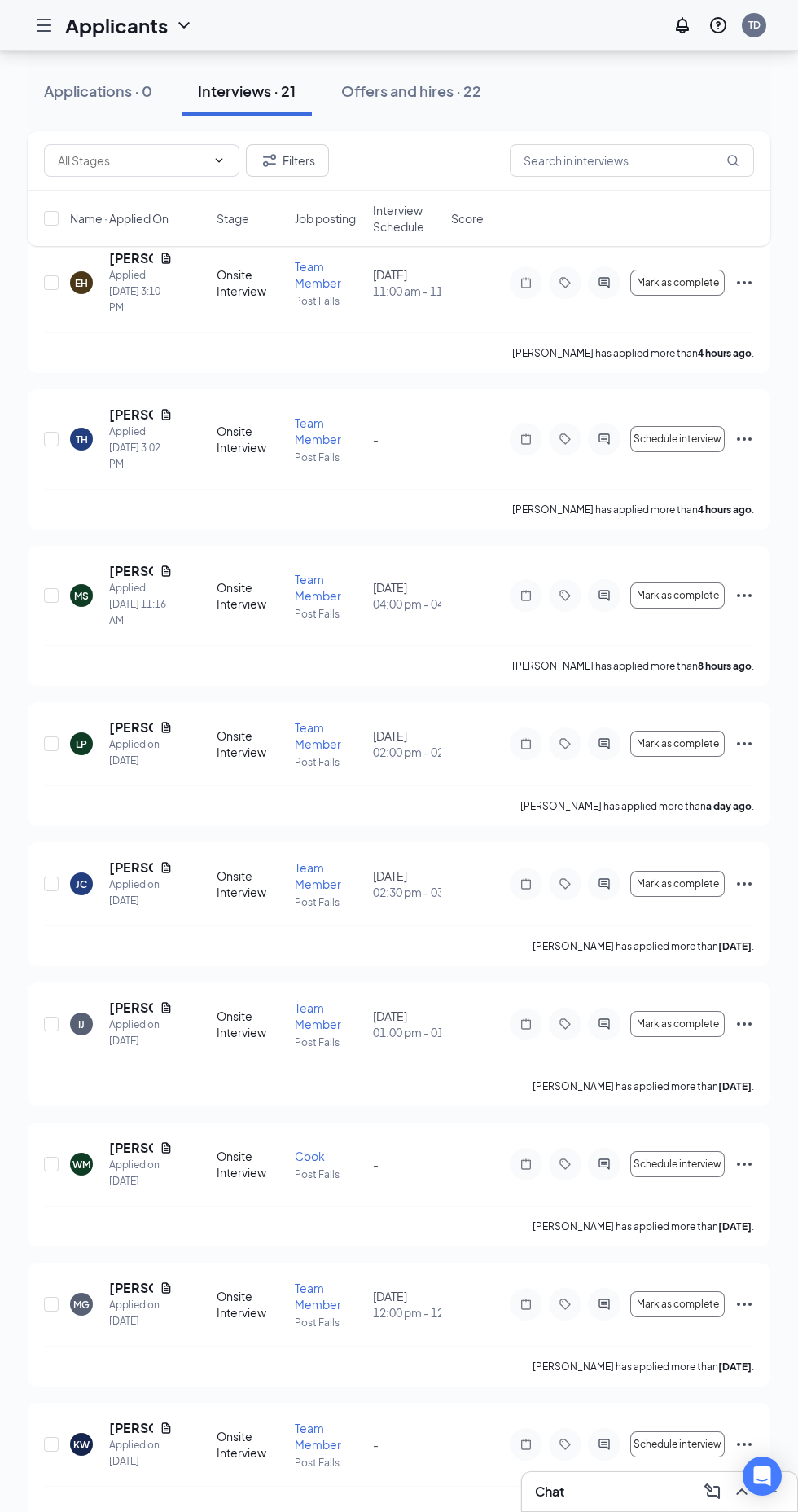
scroll to position [115, 0]
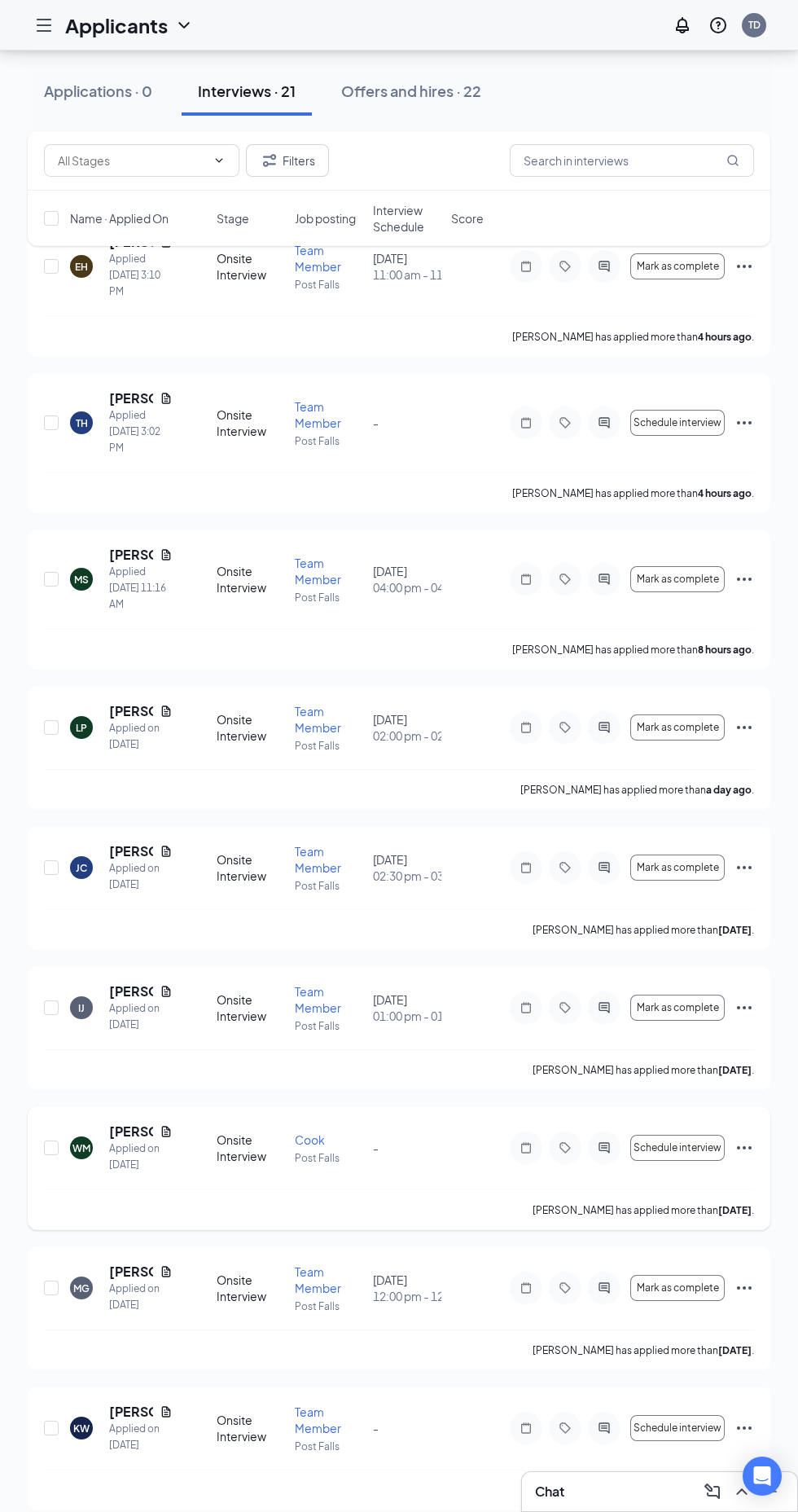
click at [751, 1148] on icon "Ellipses" at bounding box center [744, 1148] width 15 height 4
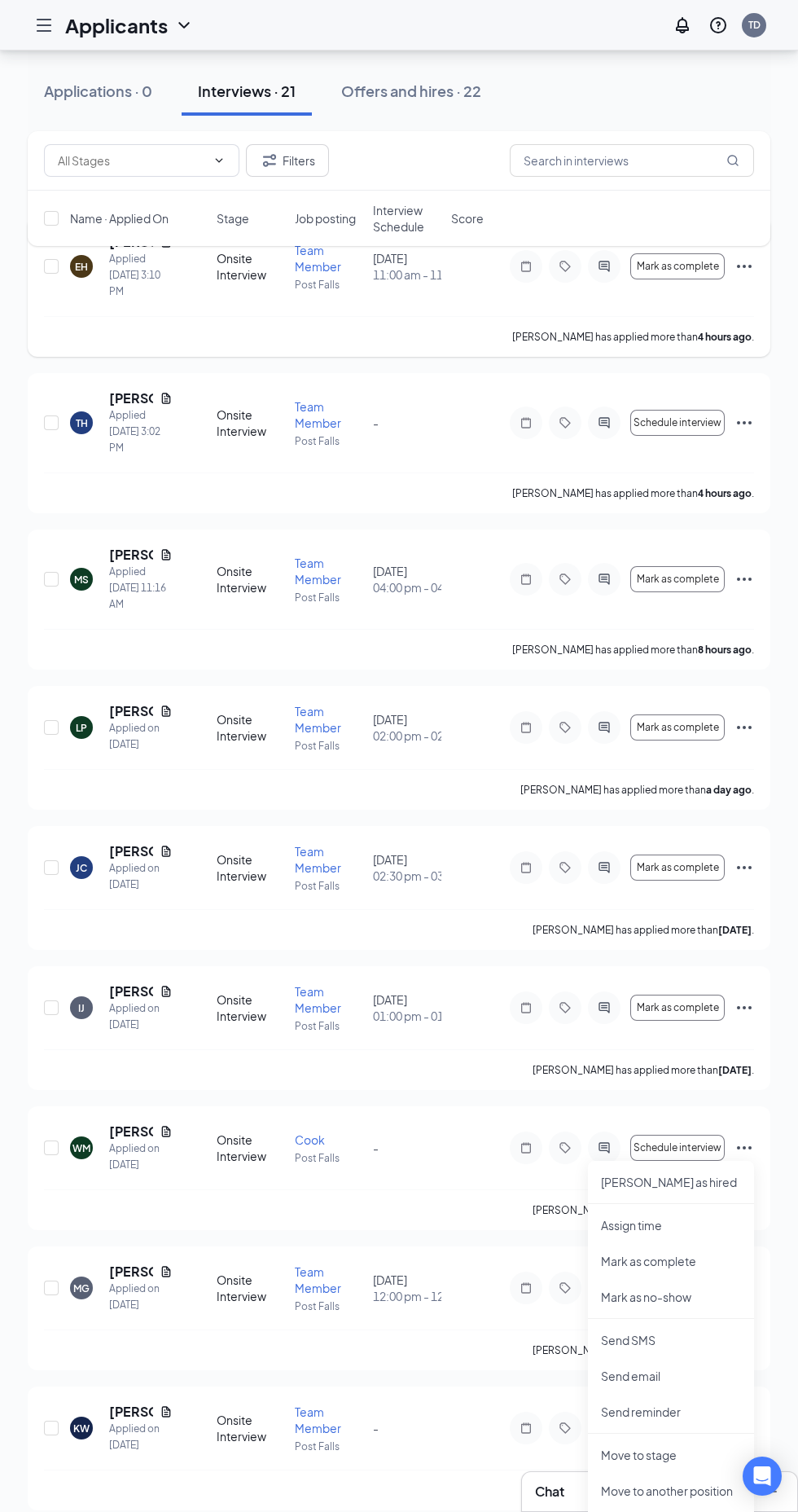
click at [663, 1511] on p "Reject" at bounding box center [671, 1534] width 140 height 16
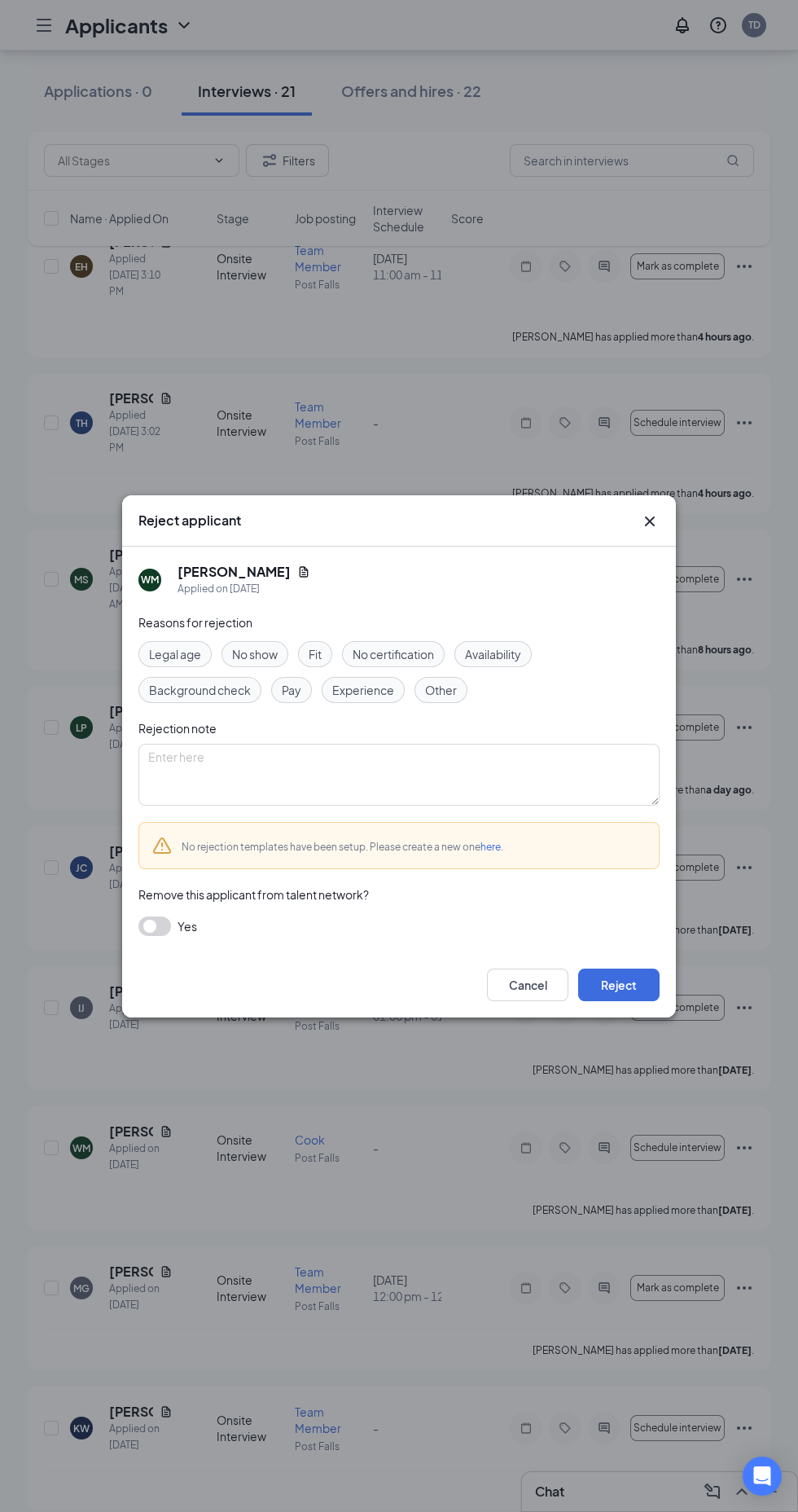
click at [515, 663] on span "Availability" at bounding box center [493, 654] width 56 height 18
click at [640, 1002] on button "Reject" at bounding box center [619, 985] width 81 height 33
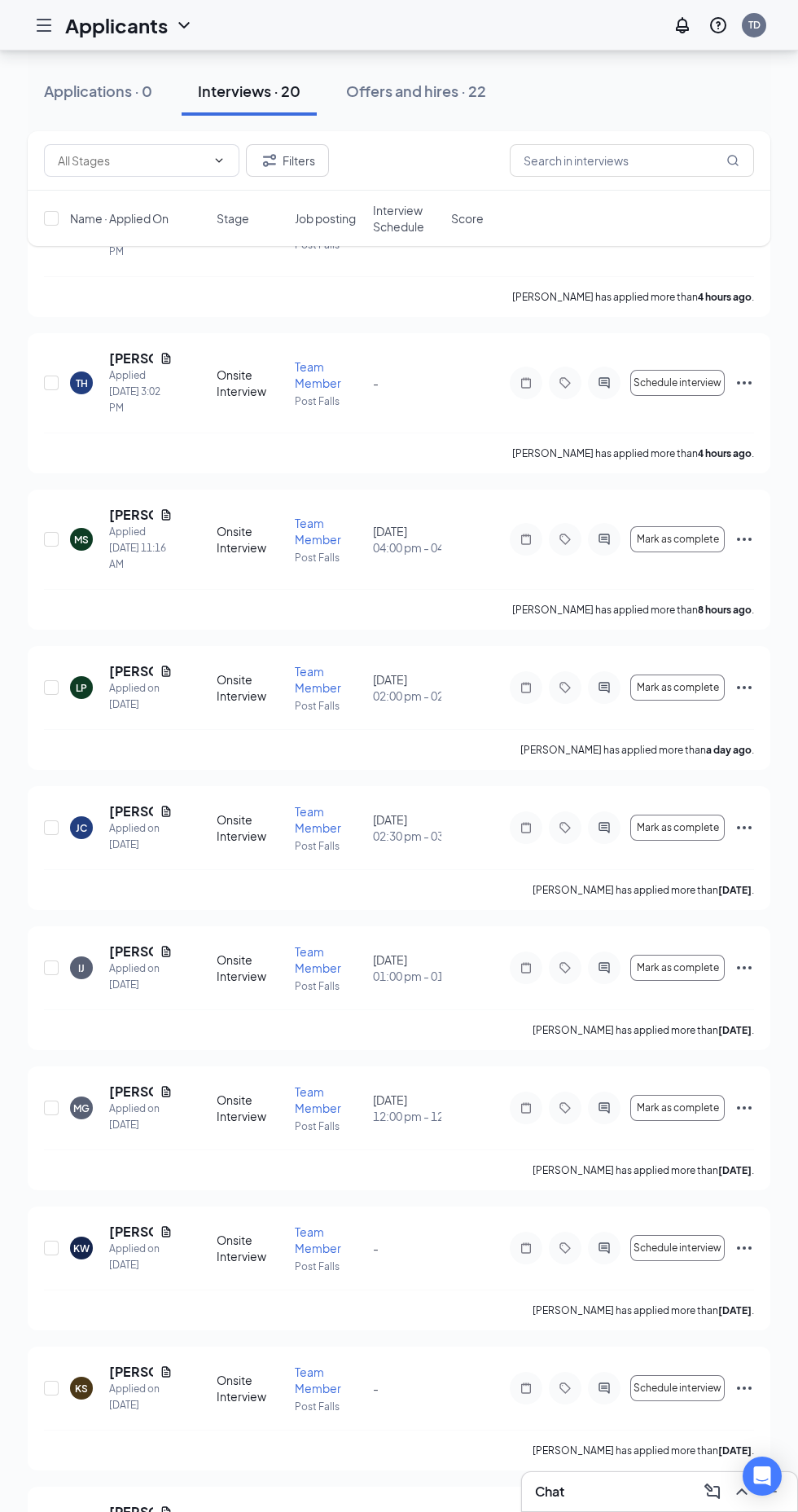
scroll to position [0, 0]
